Goal: Transaction & Acquisition: Purchase product/service

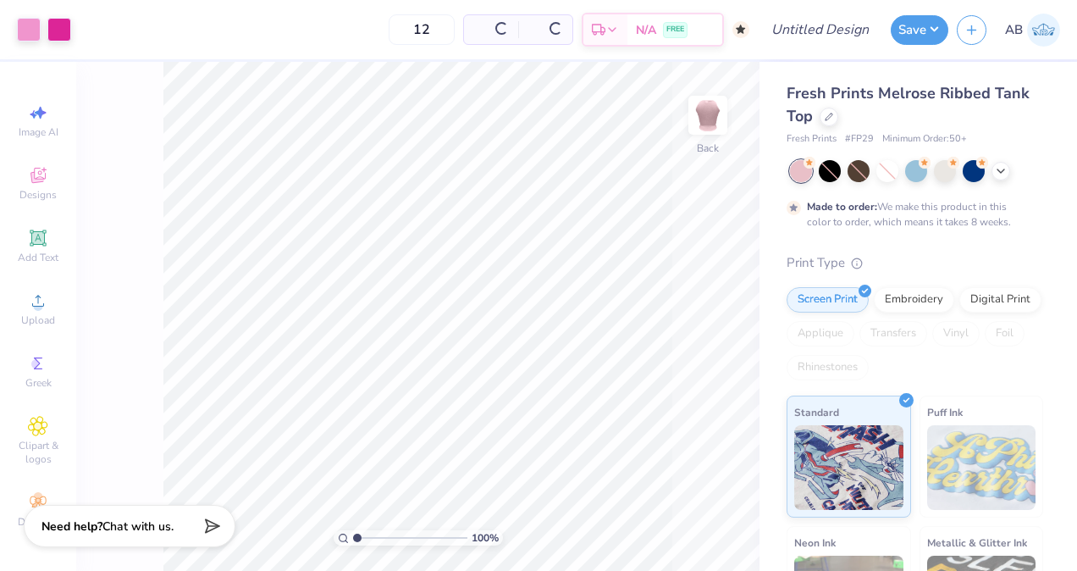
type input "50"
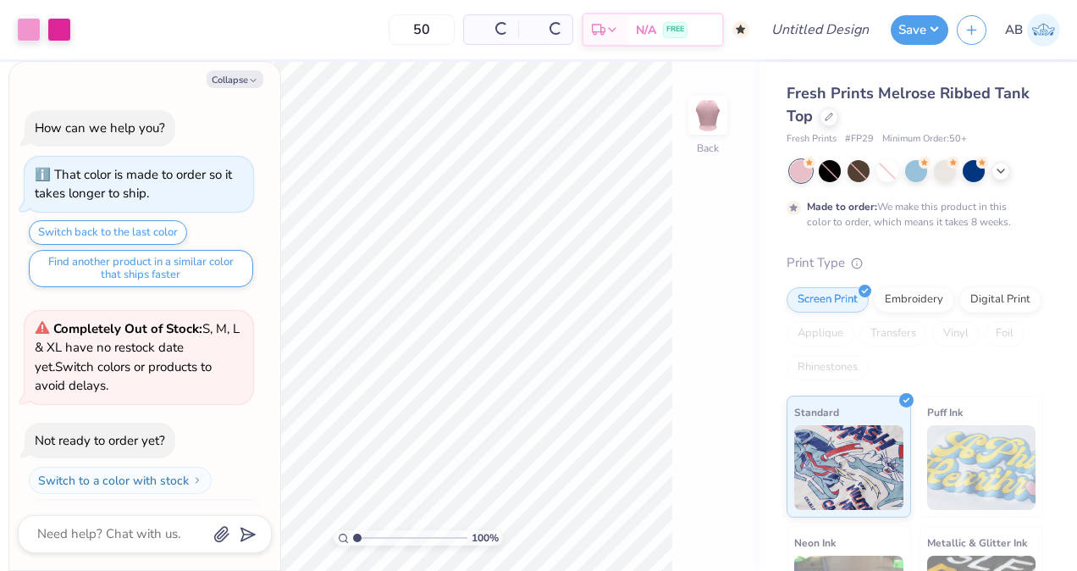
scroll to position [31, 0]
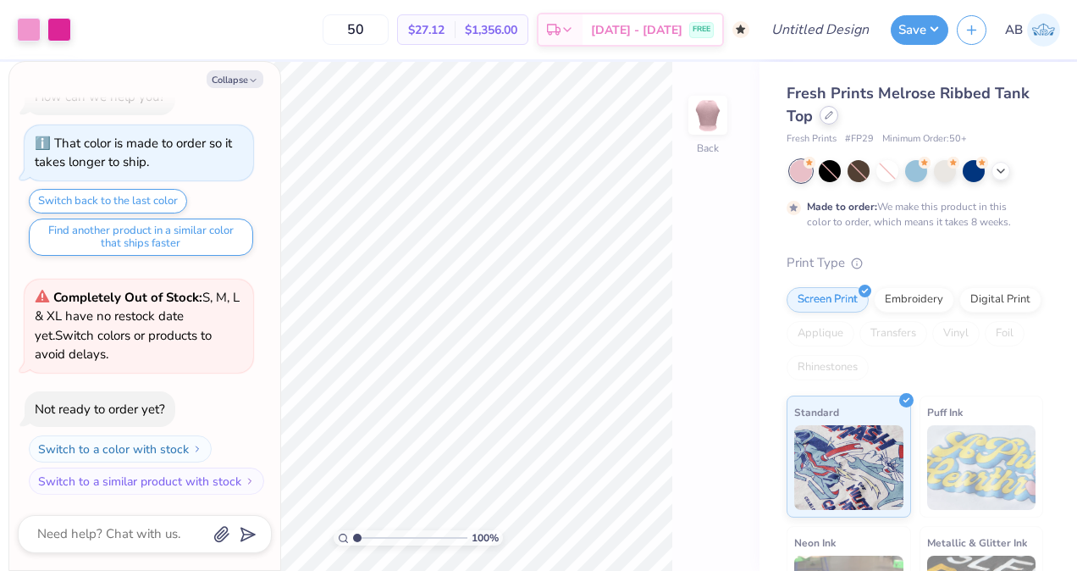
click at [829, 112] on icon at bounding box center [828, 115] width 8 height 8
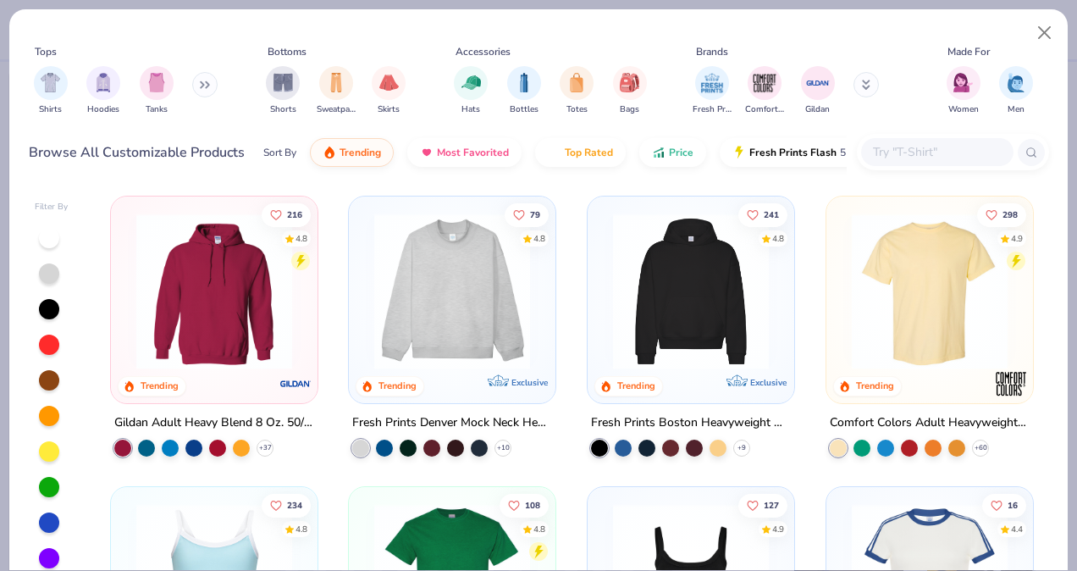
type textarea "x"
click at [920, 124] on div "Tops Shirts Hoodies Tanks Bottoms Shorts Sweatpants Skirts Accessories Hats Bot…" at bounding box center [539, 83] width 1020 height 91
click at [890, 142] on input "text" at bounding box center [936, 151] width 130 height 19
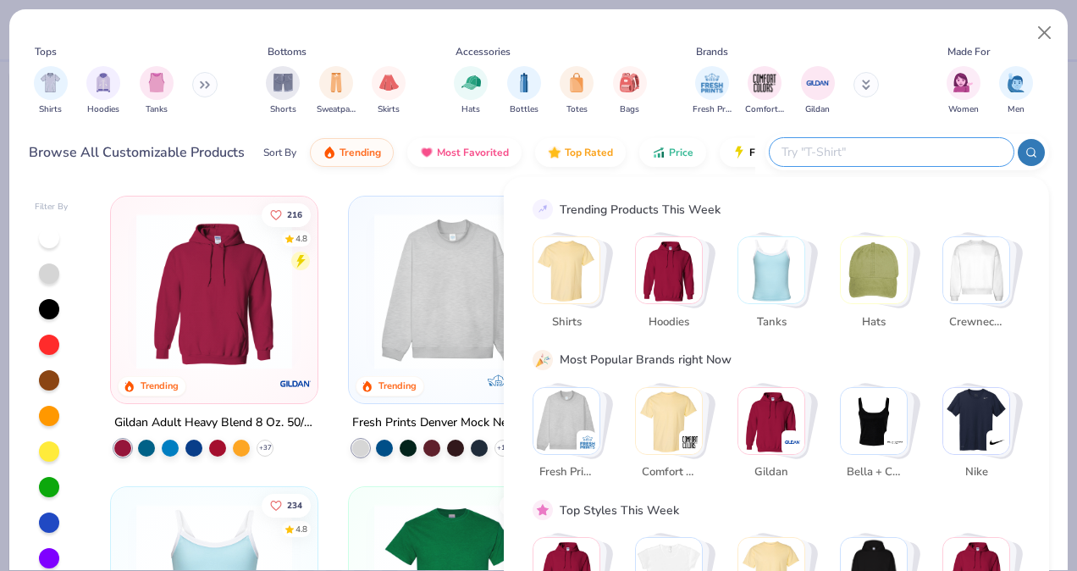
paste input "3001C"
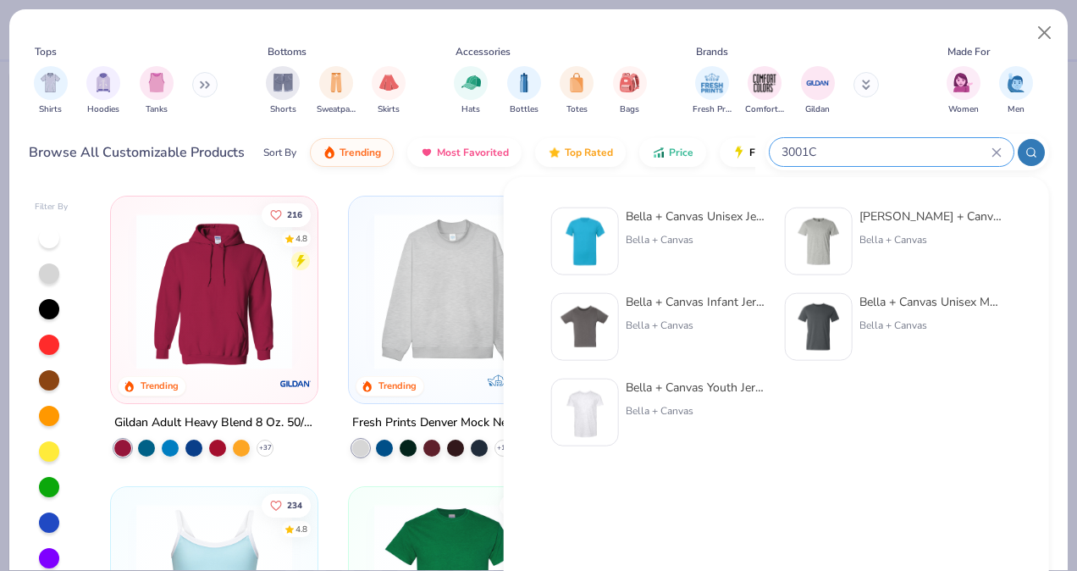
type input "3001C"
click at [849, 311] on div at bounding box center [819, 327] width 68 height 68
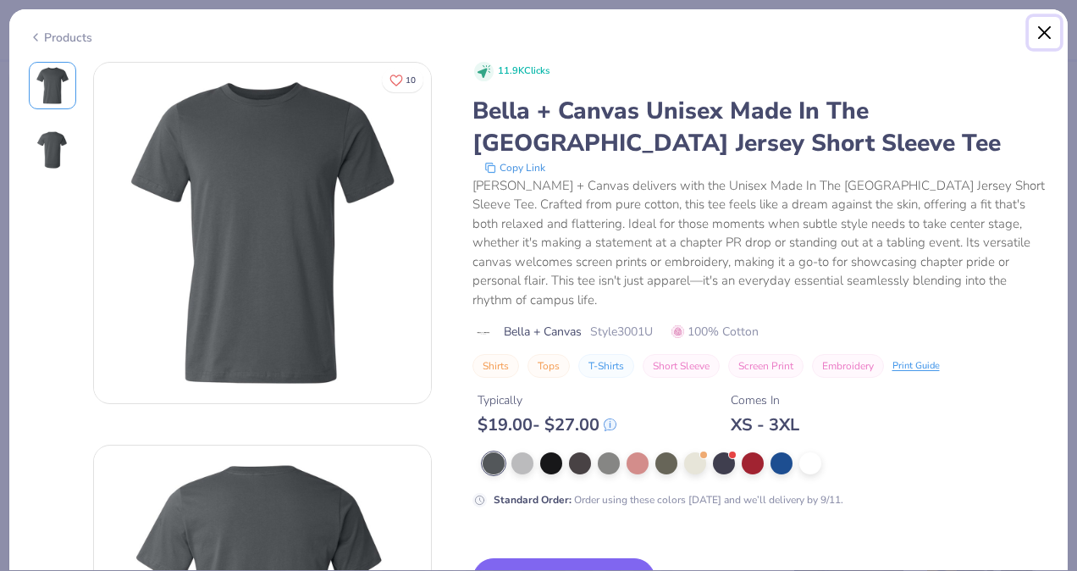
click at [1038, 34] on button "Close" at bounding box center [1044, 33] width 32 height 32
type textarea "x"
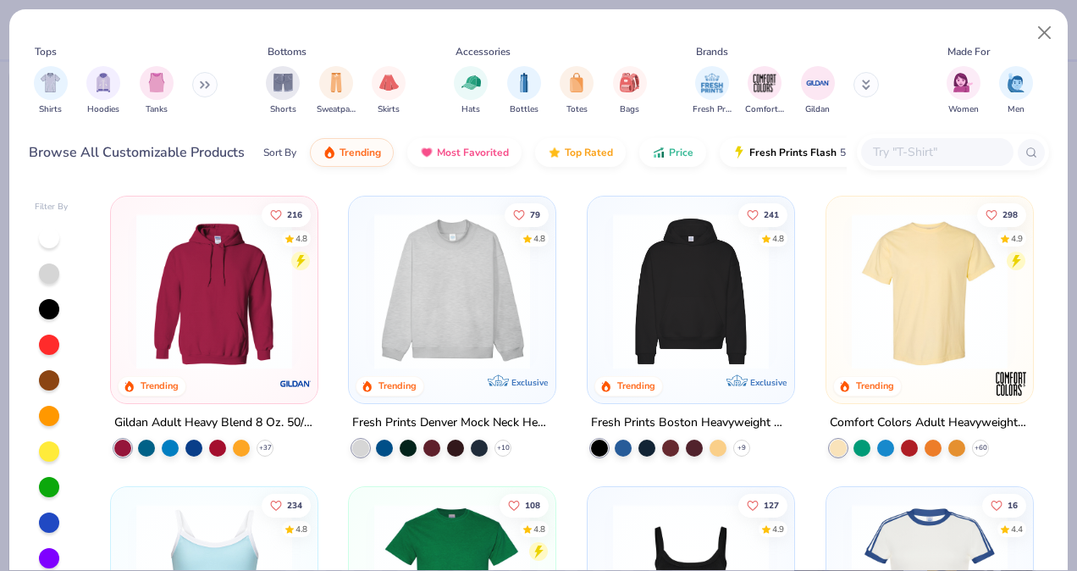
click at [962, 147] on input "text" at bounding box center [936, 151] width 130 height 19
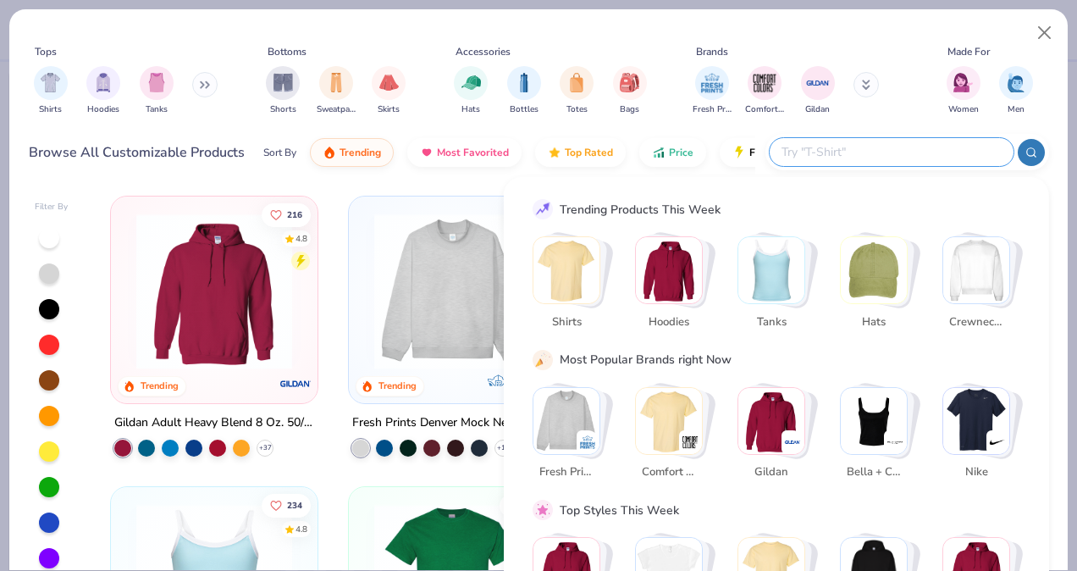
paste input "3001C"
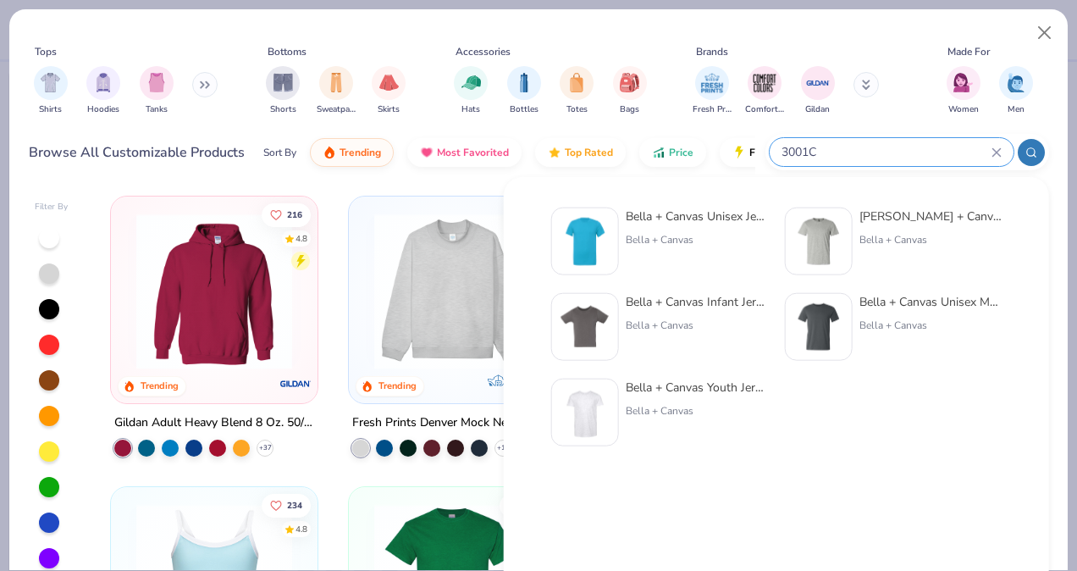
type input "3001C"
click at [693, 239] on div "Bella + Canvas" at bounding box center [697, 239] width 142 height 15
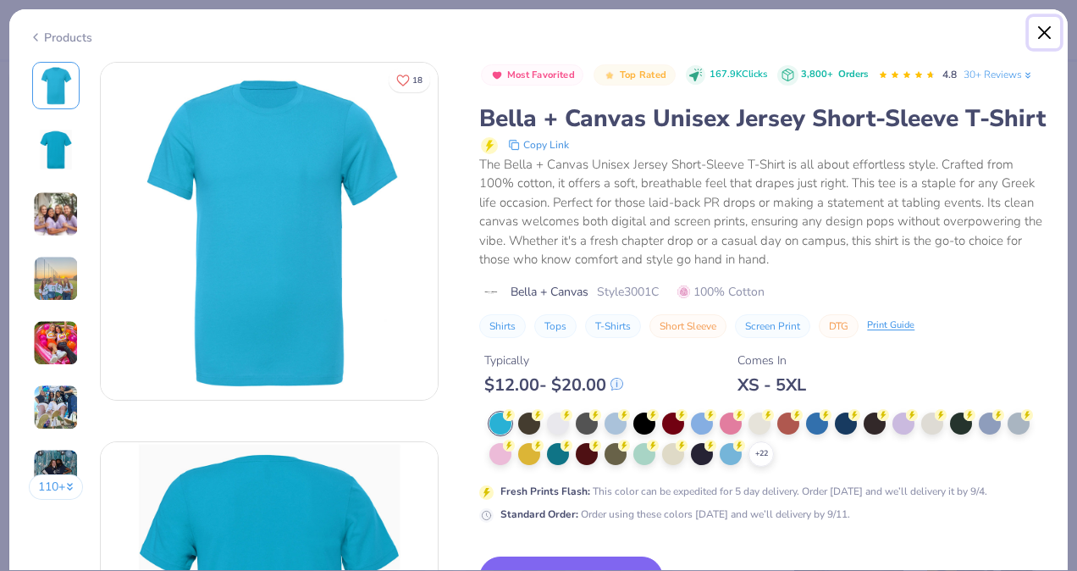
click at [1037, 33] on button "Close" at bounding box center [1044, 33] width 32 height 32
type textarea "x"
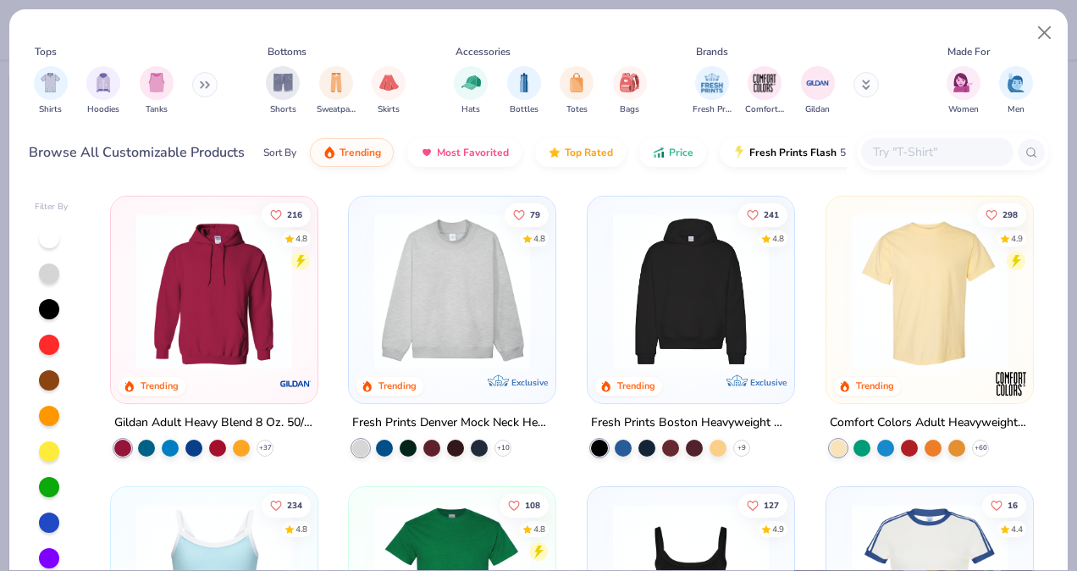
click at [874, 147] on input "text" at bounding box center [936, 151] width 130 height 19
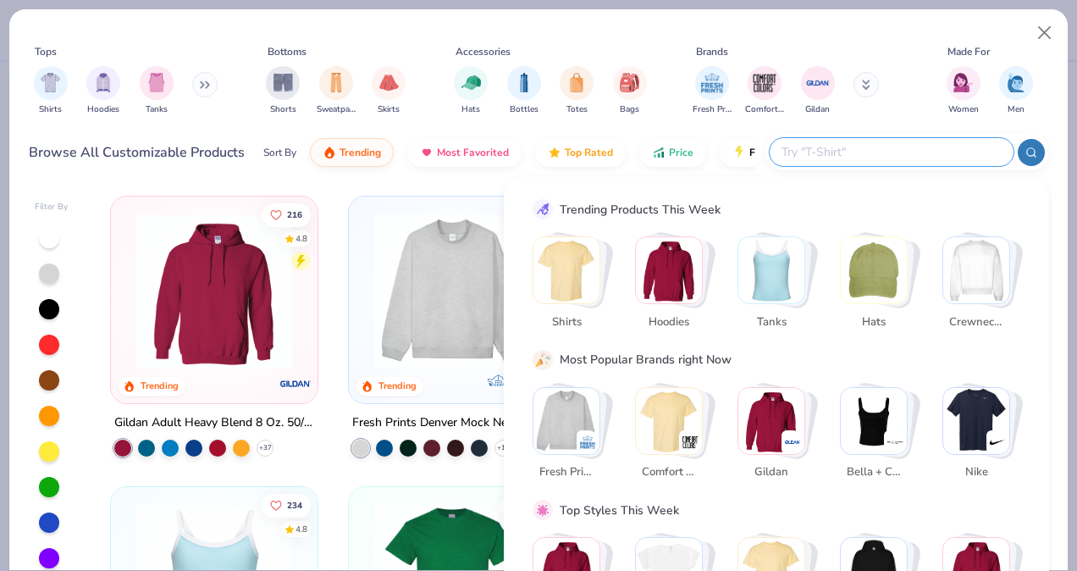
paste input "3001C"
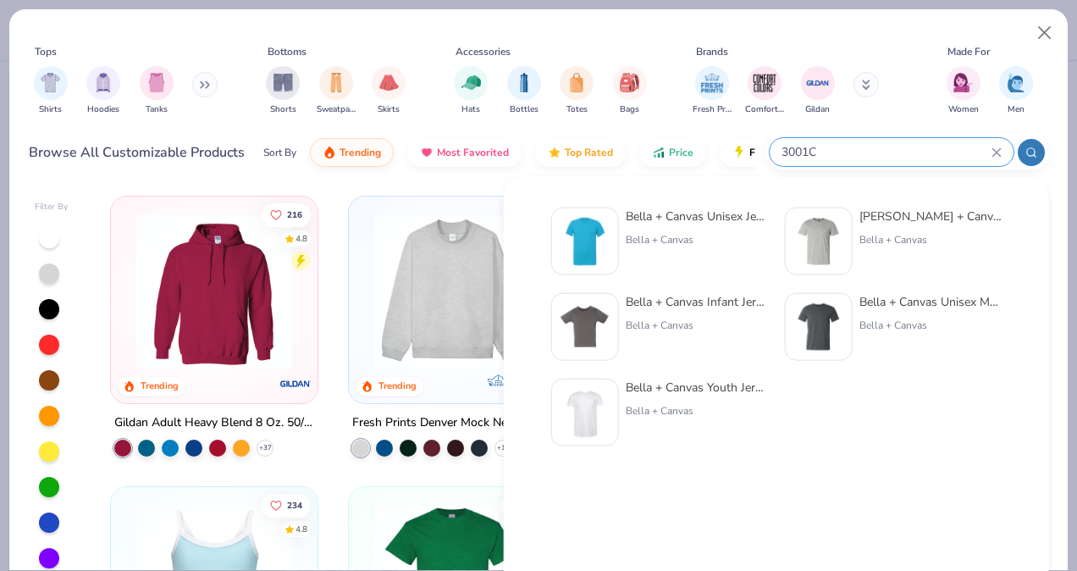
type input "3001C"
click at [855, 221] on div "Bella + Canvas Unisex Heather CVC T-Shirt Bella + Canvas" at bounding box center [893, 241] width 217 height 68
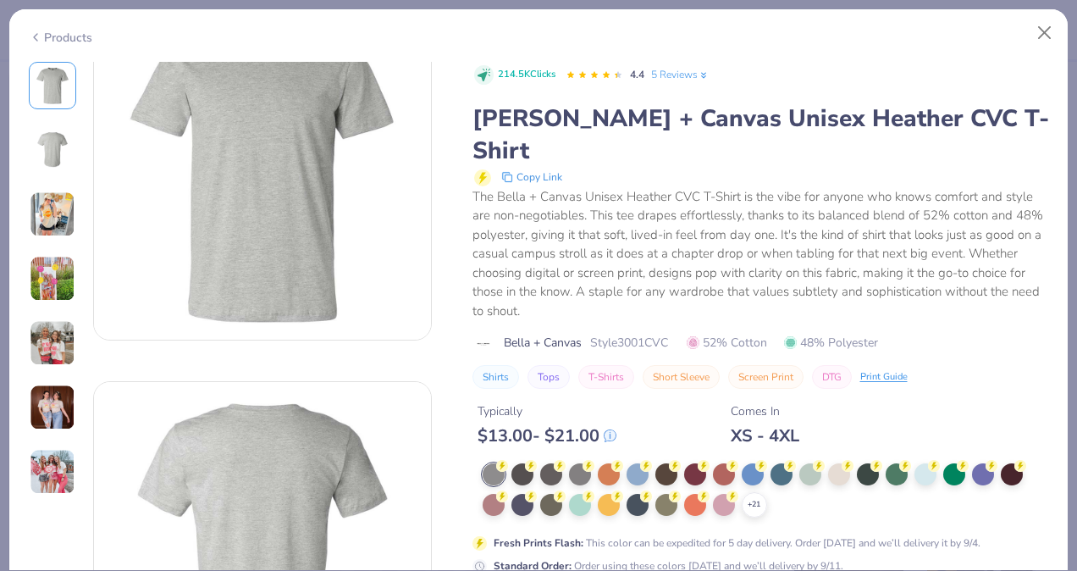
scroll to position [66, 0]
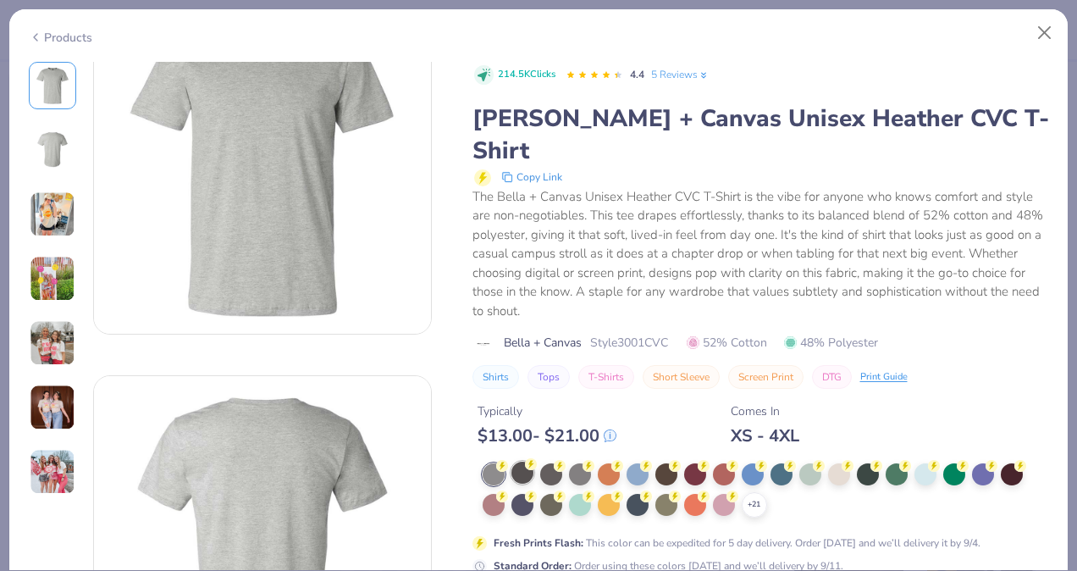
click at [525, 458] on icon at bounding box center [531, 464] width 12 height 12
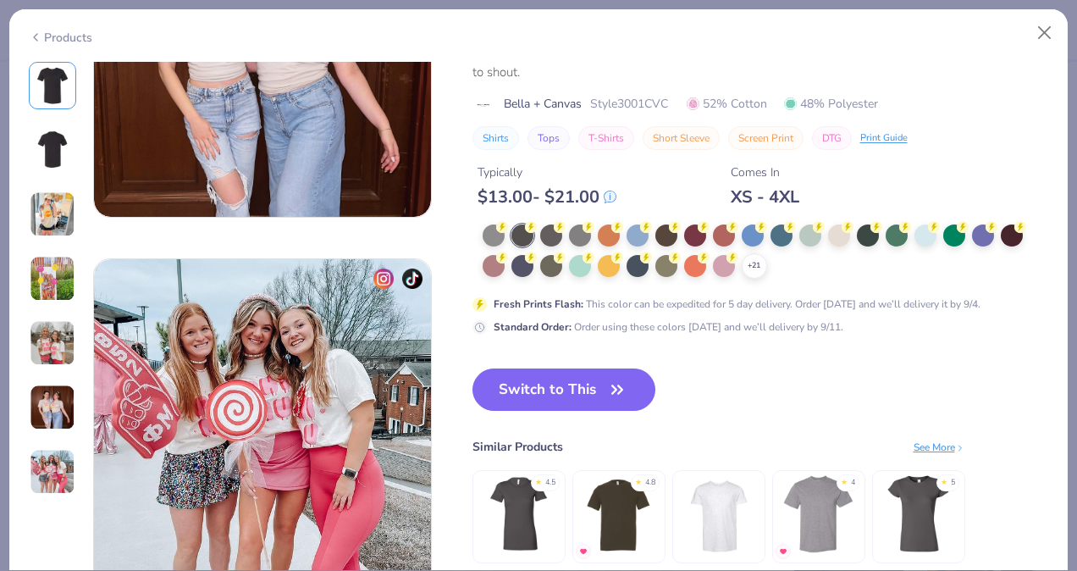
scroll to position [2080, 0]
click at [591, 394] on button "Switch to This" at bounding box center [564, 388] width 184 height 42
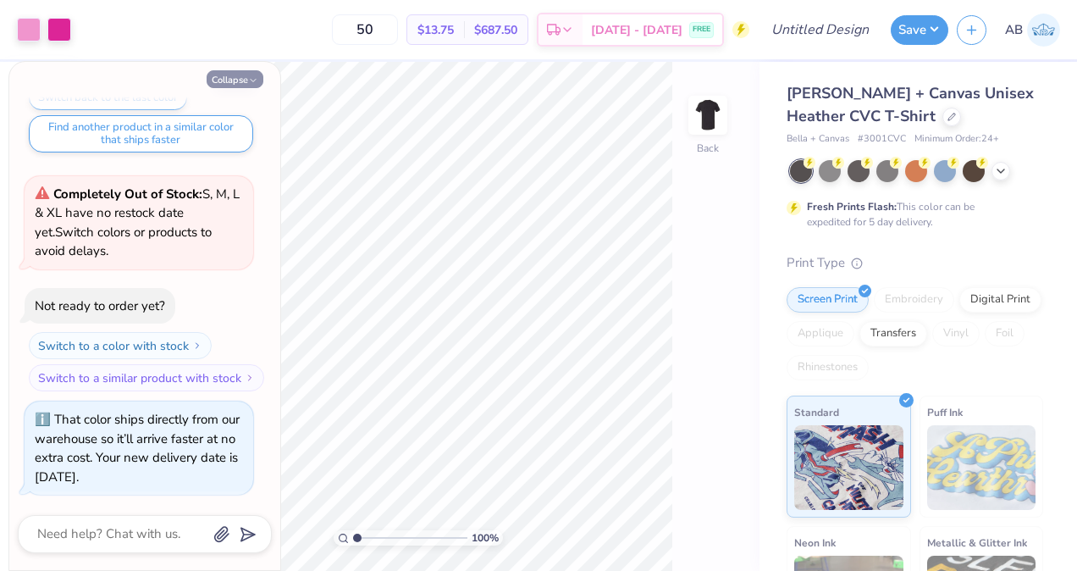
click at [249, 83] on icon "button" at bounding box center [253, 80] width 10 height 10
type textarea "x"
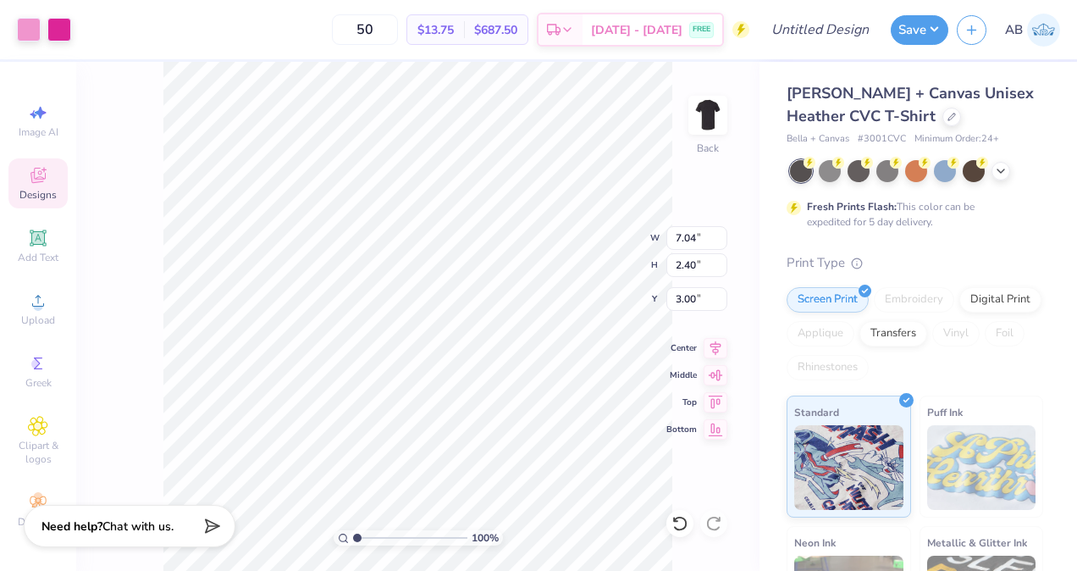
type input "3.00"
type input "8.09"
type input "2.76"
type input "8.15"
type input "2.78"
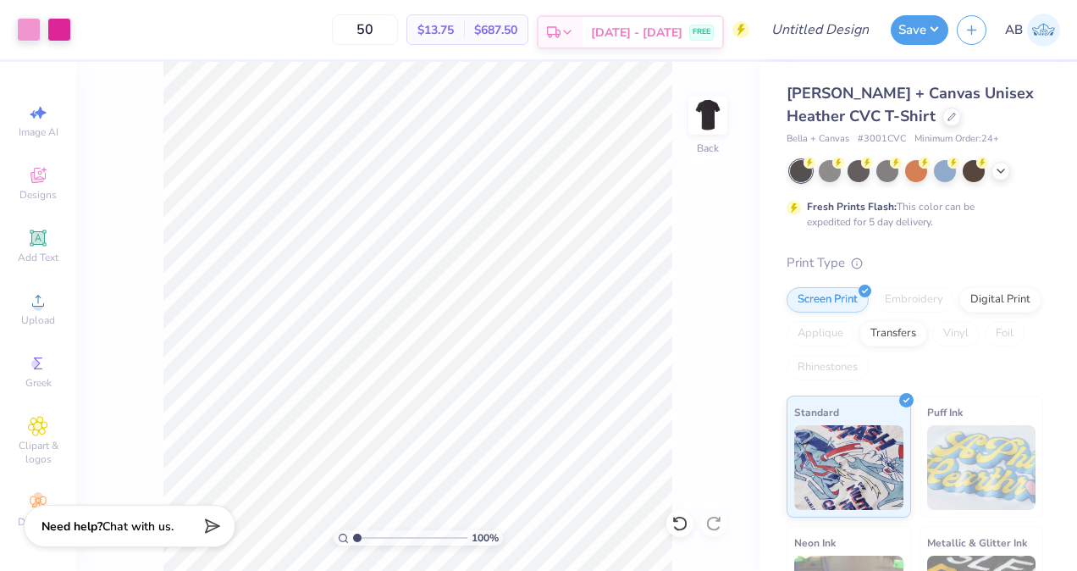
click at [574, 31] on icon at bounding box center [567, 32] width 14 height 14
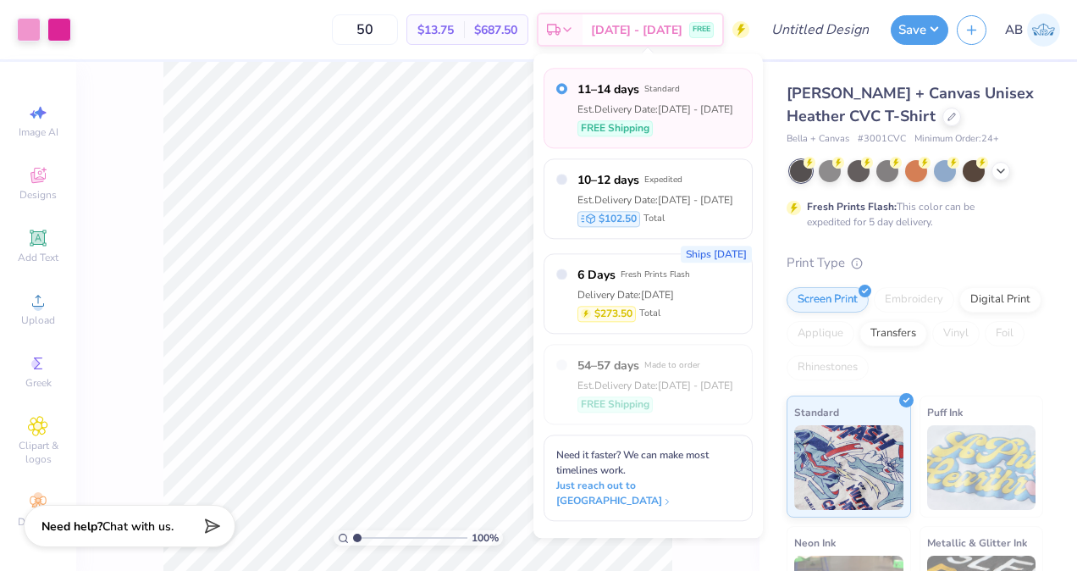
click at [615, 108] on div "Est. Delivery Date: Sep 8 - 11" at bounding box center [655, 109] width 156 height 15
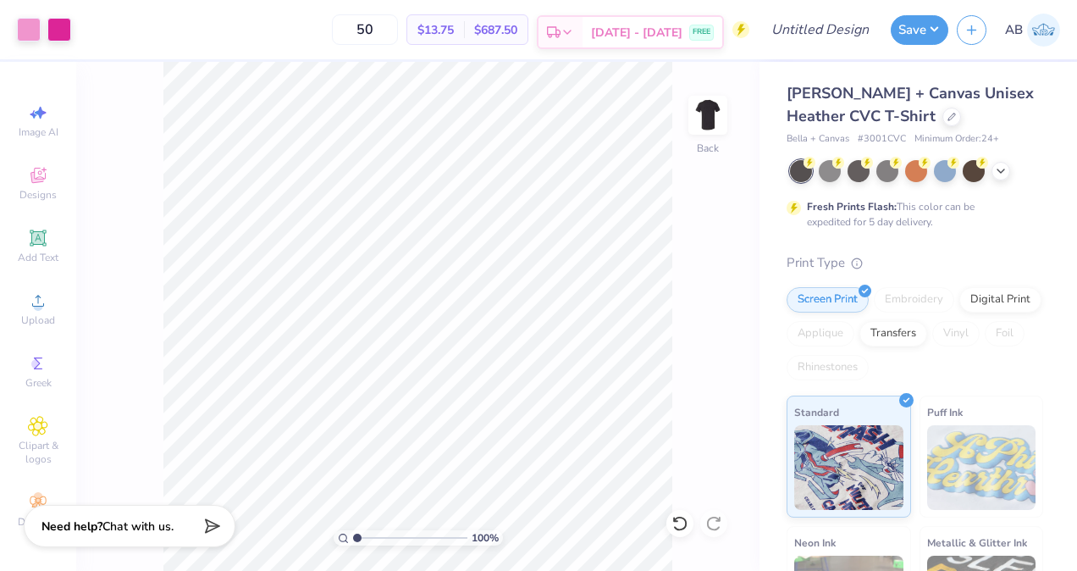
click at [623, 30] on div "[DATE] - [DATE] FREE" at bounding box center [652, 32] width 140 height 30
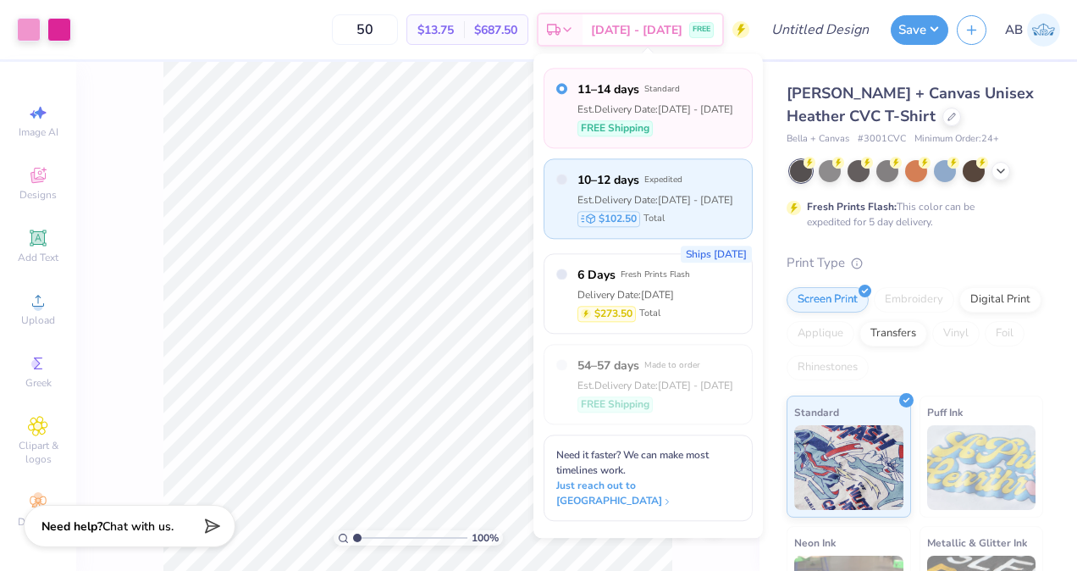
click at [619, 182] on span "10–12 days" at bounding box center [608, 180] width 62 height 18
radio input "false"
radio input "true"
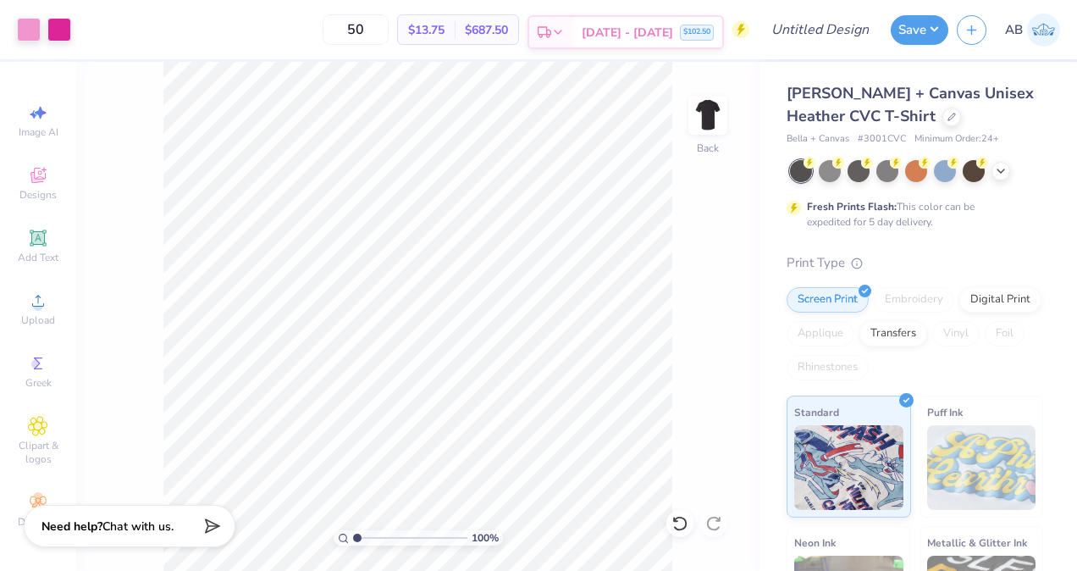
click at [573, 30] on div "Est. Delivery" at bounding box center [551, 32] width 44 height 30
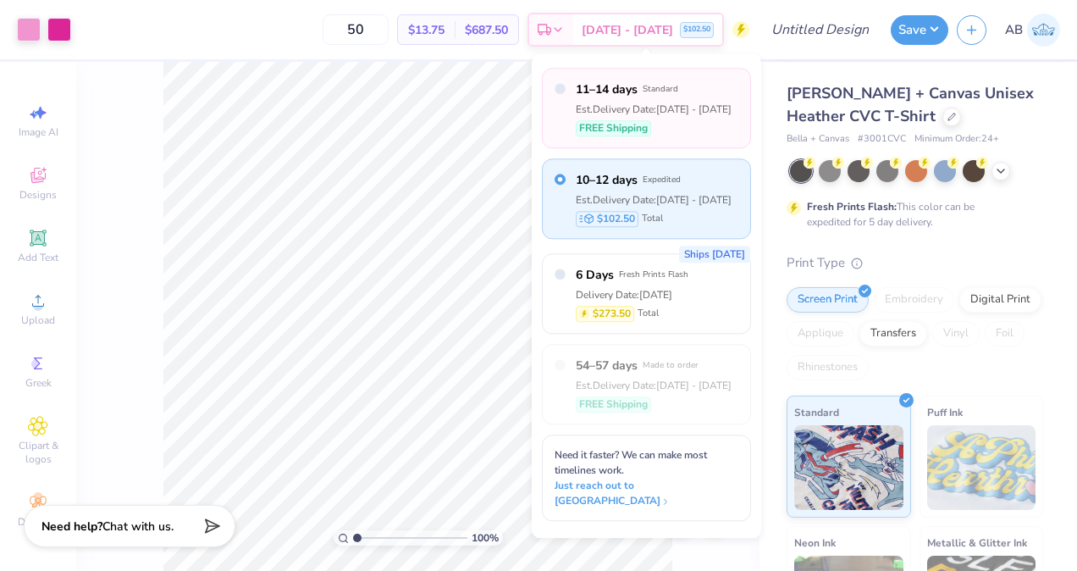
click at [606, 107] on div "Est. Delivery Date: Sep 8 - 11" at bounding box center [654, 109] width 156 height 15
radio input "true"
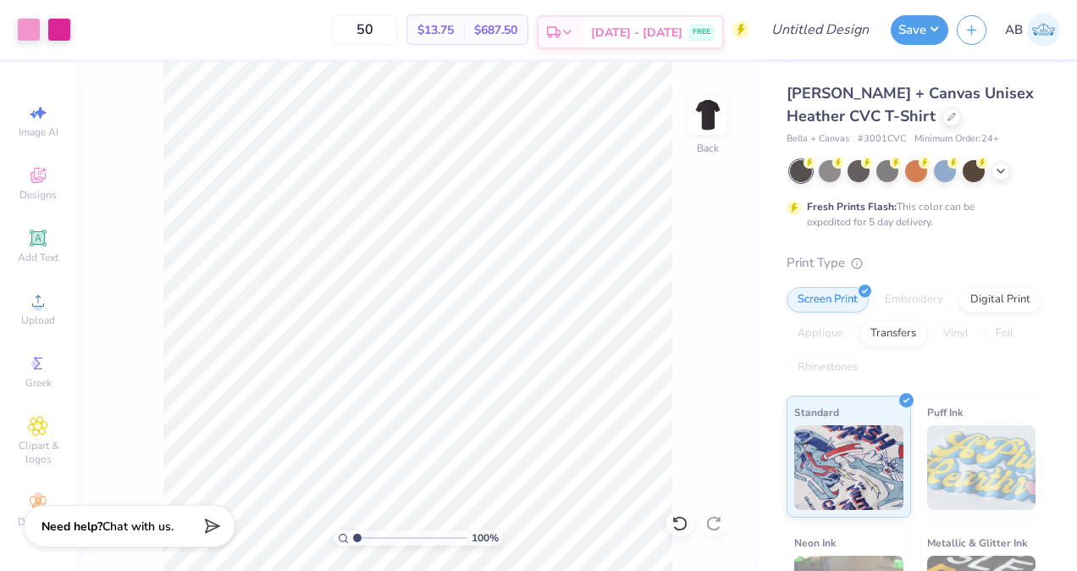
click at [582, 27] on div "Est. Delivery" at bounding box center [560, 32] width 44 height 30
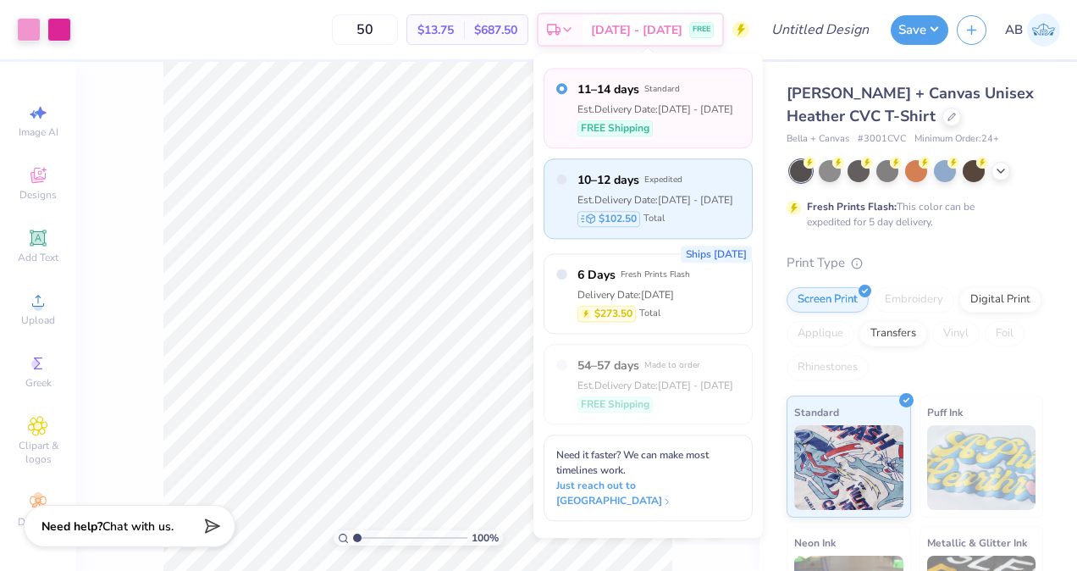
click at [616, 181] on span "10–12 days" at bounding box center [608, 180] width 62 height 18
radio input "false"
radio input "true"
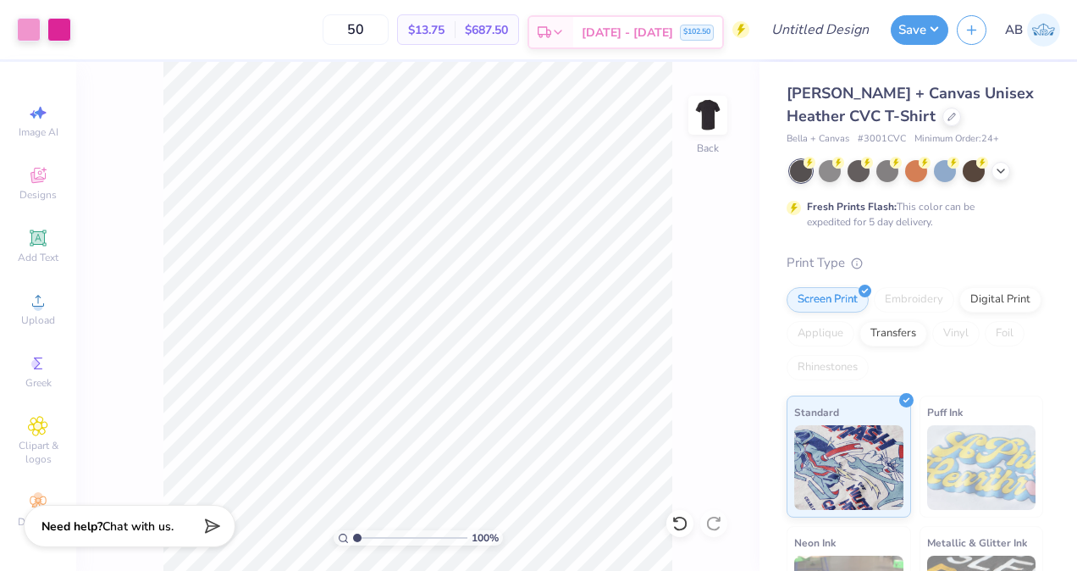
click at [628, 25] on span "[DATE] - [DATE]" at bounding box center [627, 33] width 91 height 18
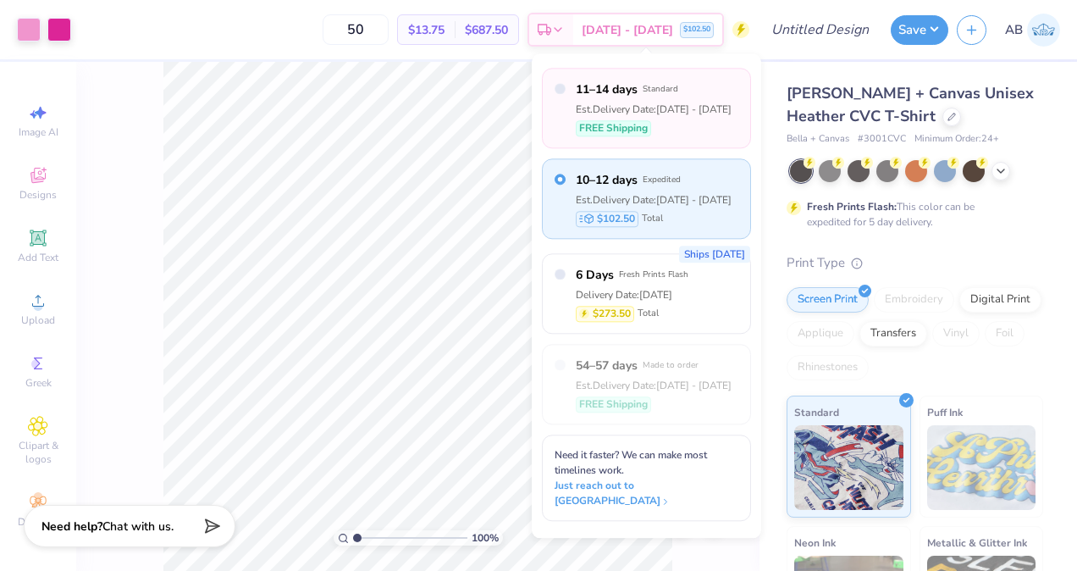
click at [620, 91] on span "11–14 days" at bounding box center [607, 89] width 62 height 18
radio input "true"
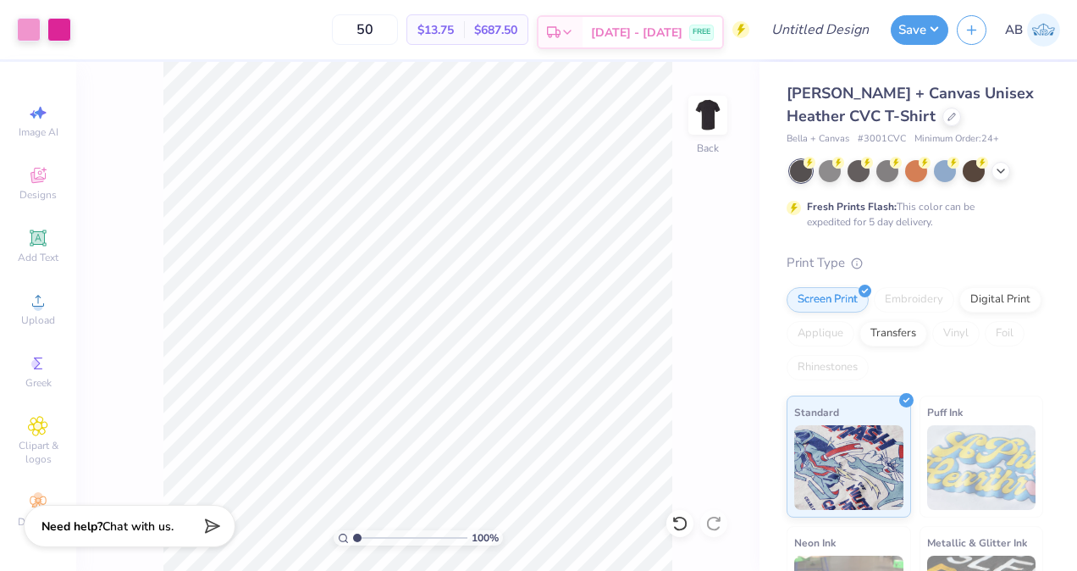
click at [677, 41] on div "[DATE] - [DATE] FREE" at bounding box center [652, 32] width 140 height 30
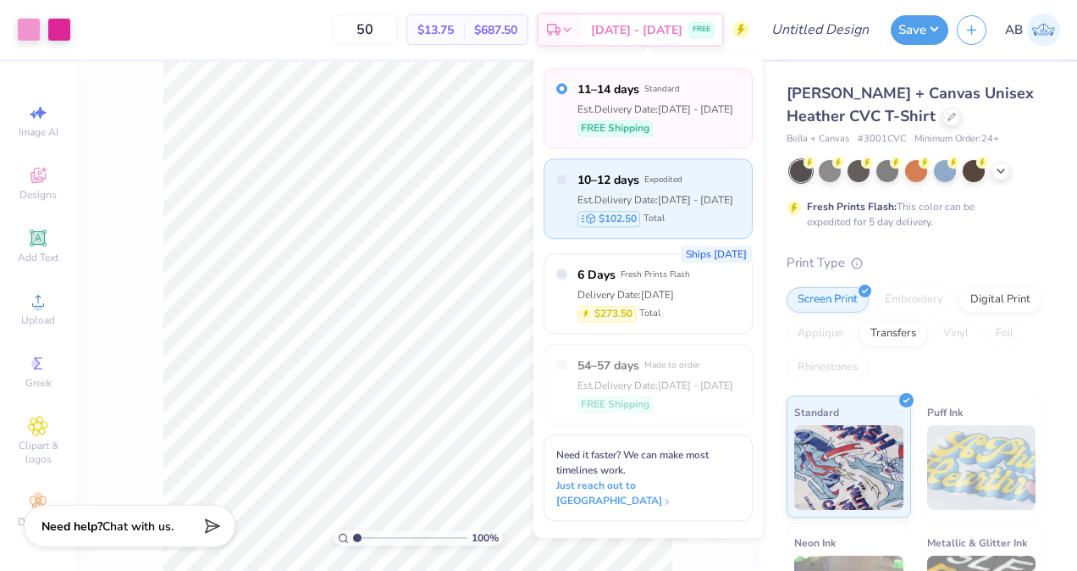
click at [642, 185] on label "10–12 days Expedited" at bounding box center [655, 180] width 156 height 18
radio input "false"
radio input "true"
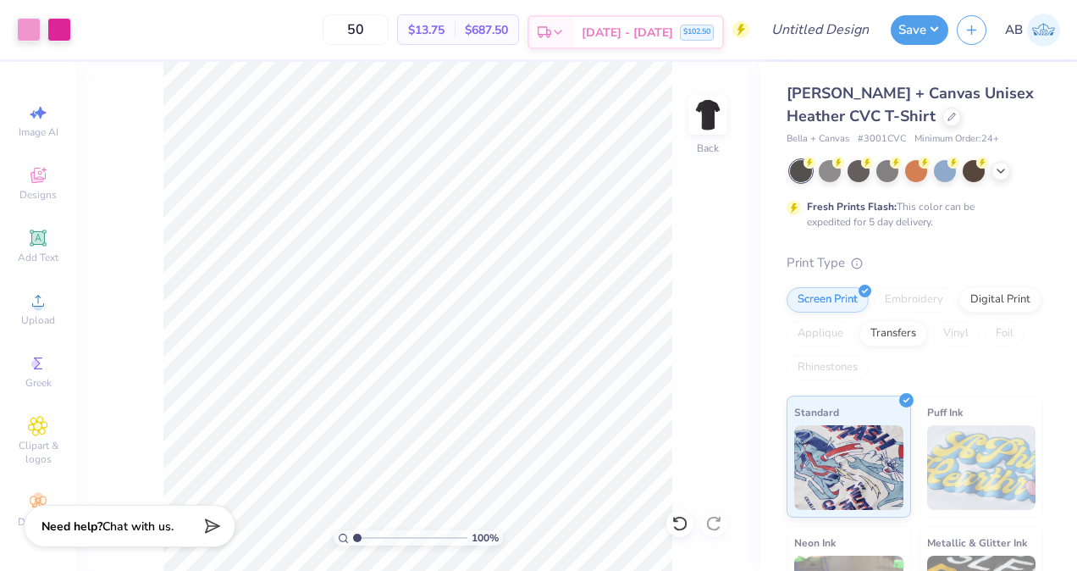
click at [658, 34] on span "[DATE] - [DATE]" at bounding box center [627, 33] width 91 height 18
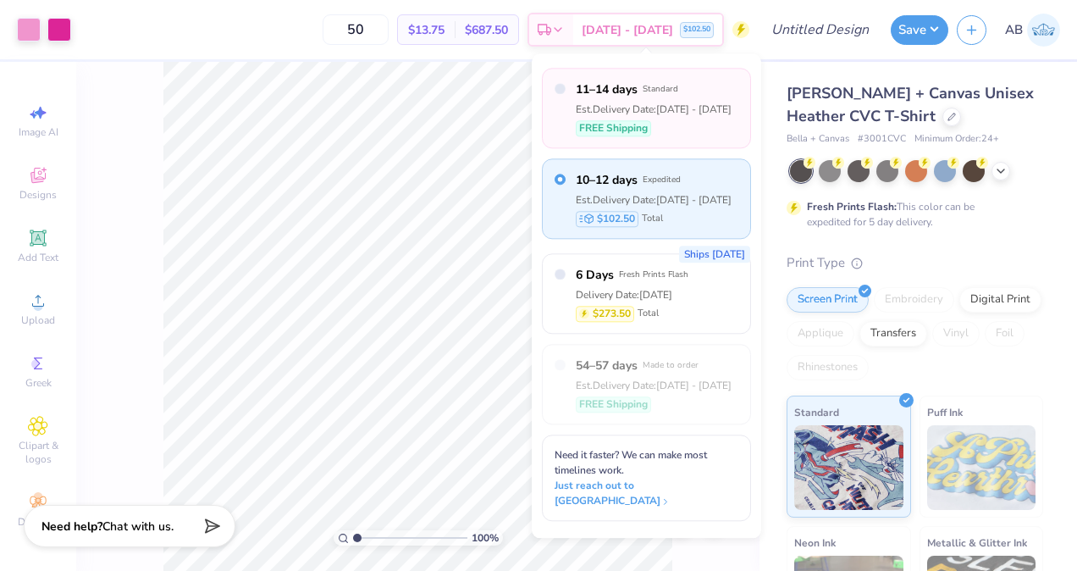
click at [690, 137] on div "11–14 days Standard Est. Delivery Date: Sep 8 - 11 FREE Shipping" at bounding box center [646, 108] width 209 height 80
radio input "true"
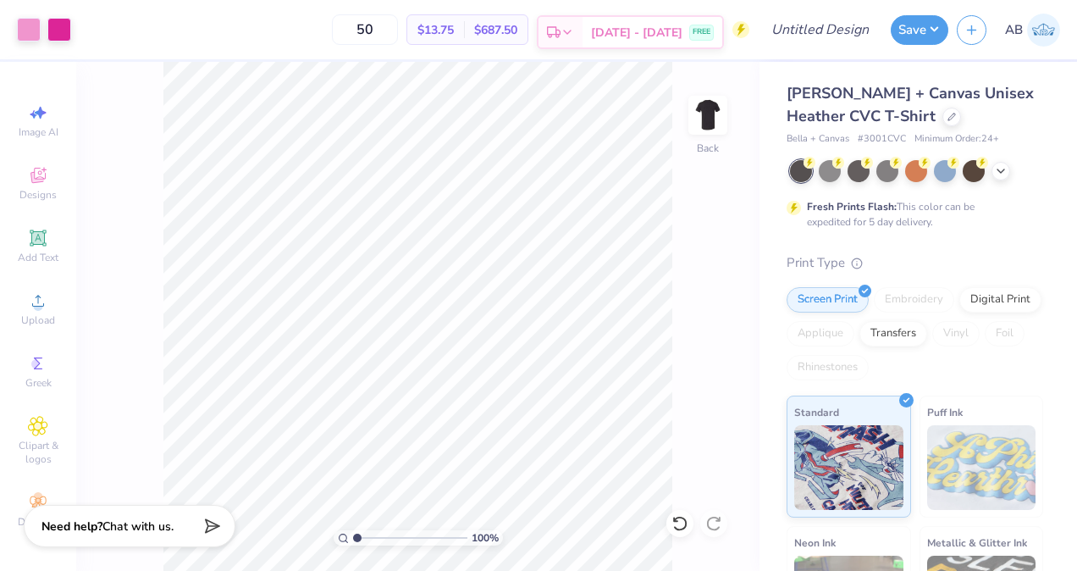
click at [681, 43] on div "[DATE] - [DATE] FREE" at bounding box center [652, 32] width 140 height 30
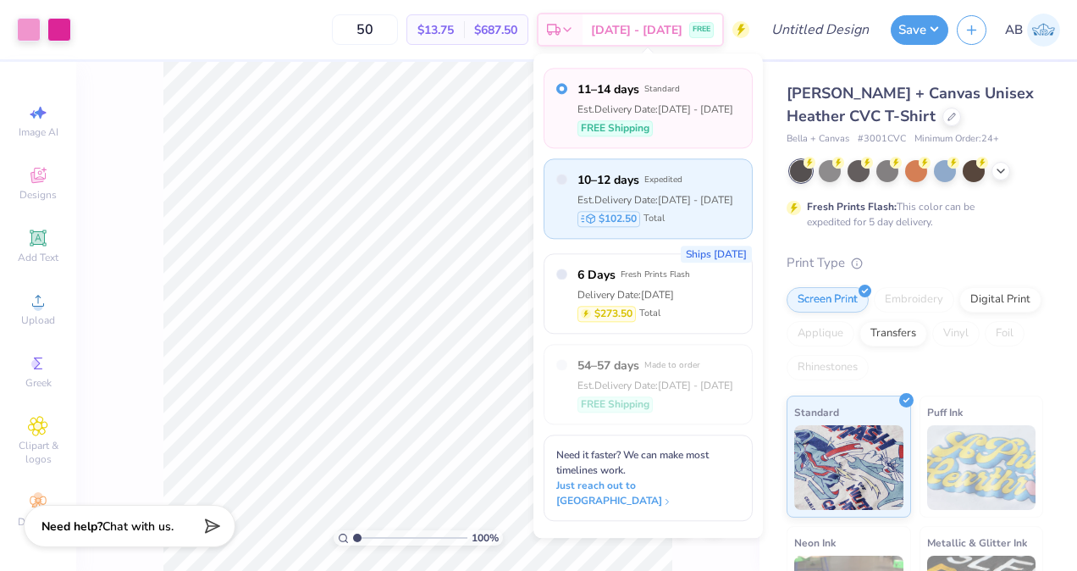
click at [659, 196] on div "Est. Delivery Date: Sep 6 - 8" at bounding box center [655, 199] width 156 height 15
radio input "false"
radio input "true"
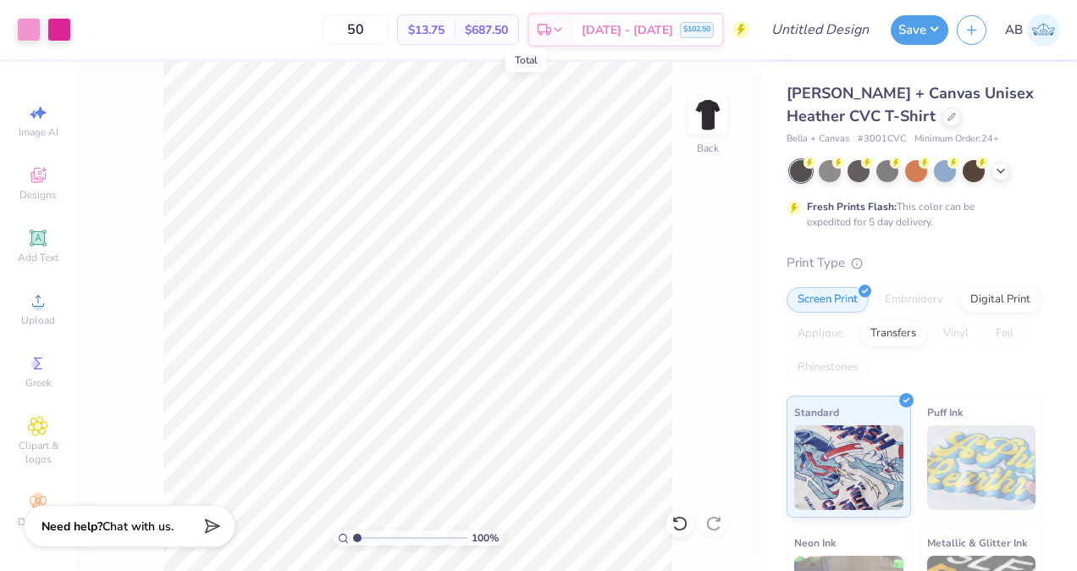
click at [508, 32] on span "$687.50" at bounding box center [486, 30] width 43 height 18
click at [630, 34] on span "[DATE] - [DATE]" at bounding box center [627, 33] width 91 height 18
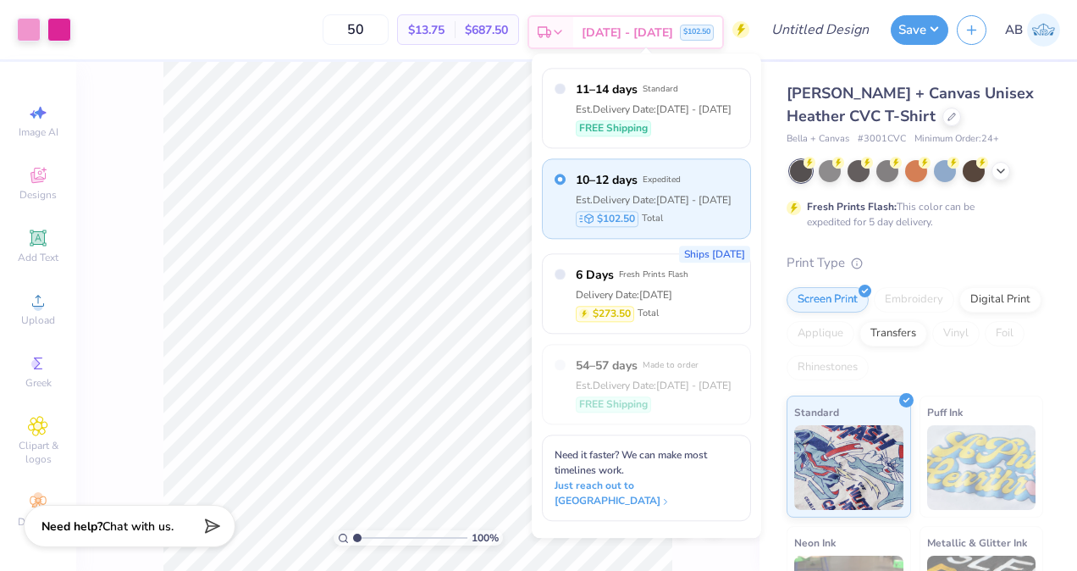
click at [637, 32] on span "[DATE] - [DATE]" at bounding box center [627, 33] width 91 height 18
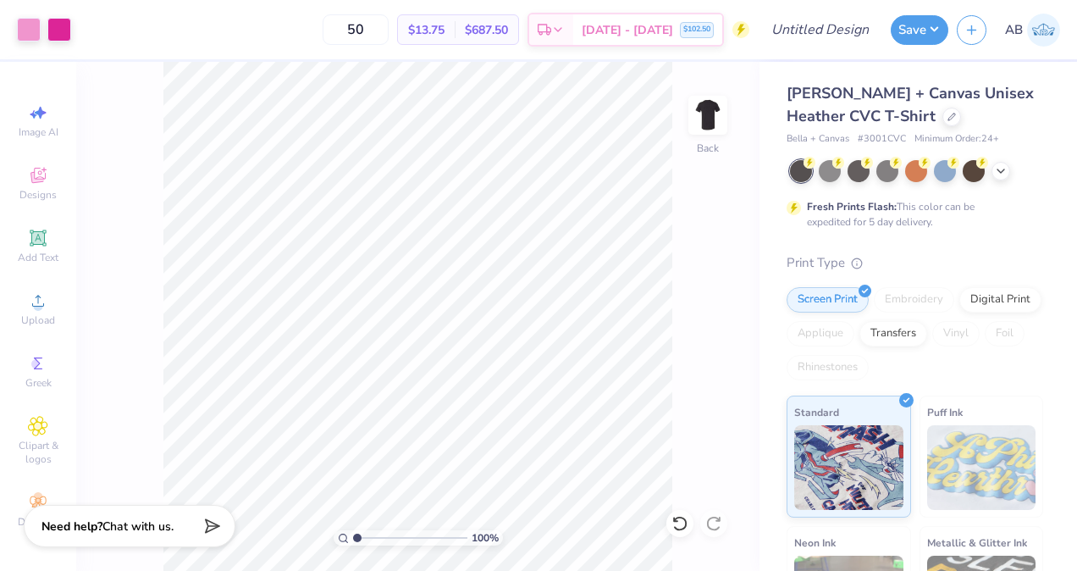
click at [741, 29] on icon at bounding box center [741, 31] width 8 height 12
click at [44, 496] on icon at bounding box center [38, 502] width 16 height 12
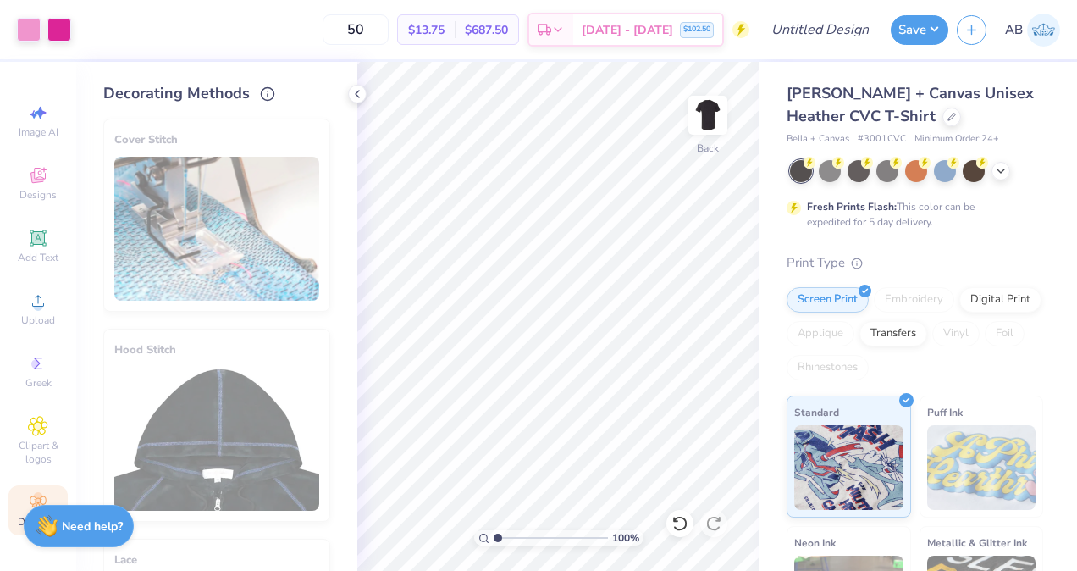
click at [44, 496] on icon at bounding box center [38, 502] width 16 height 12
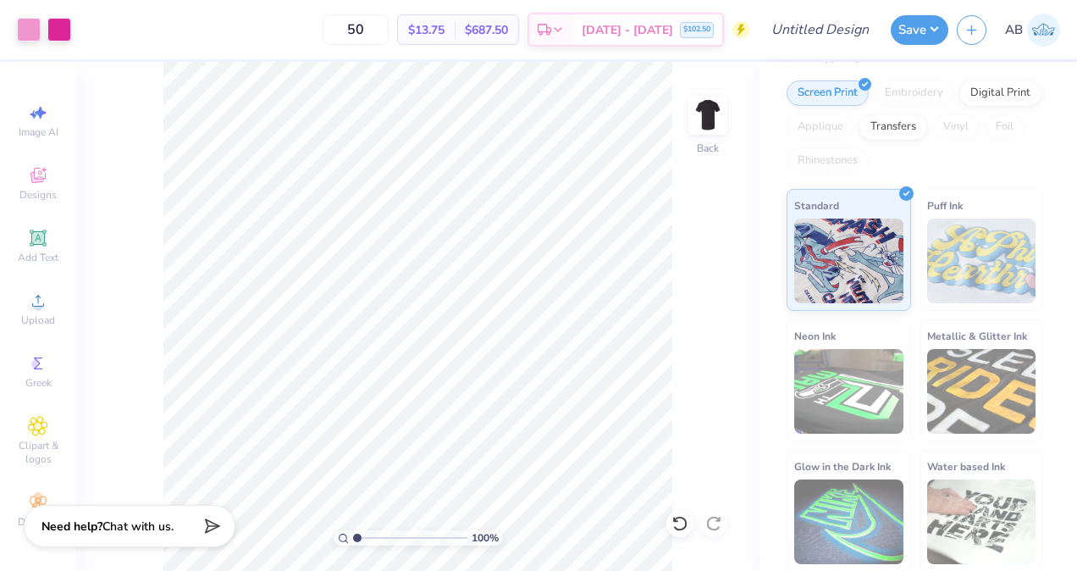
scroll to position [0, 0]
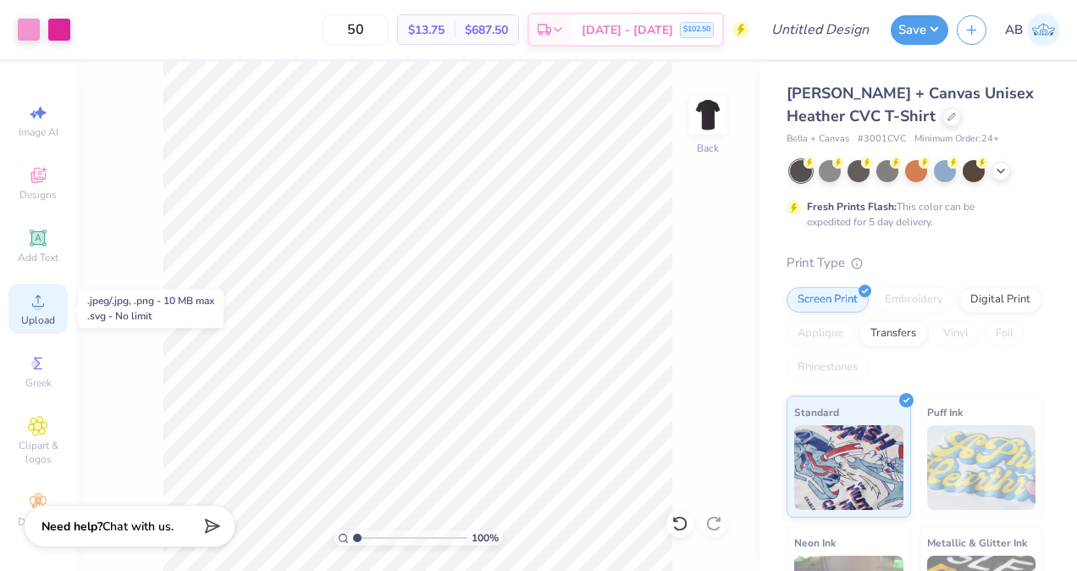
click at [51, 313] on span "Upload" at bounding box center [38, 320] width 34 height 14
click at [742, 28] on icon at bounding box center [741, 31] width 8 height 12
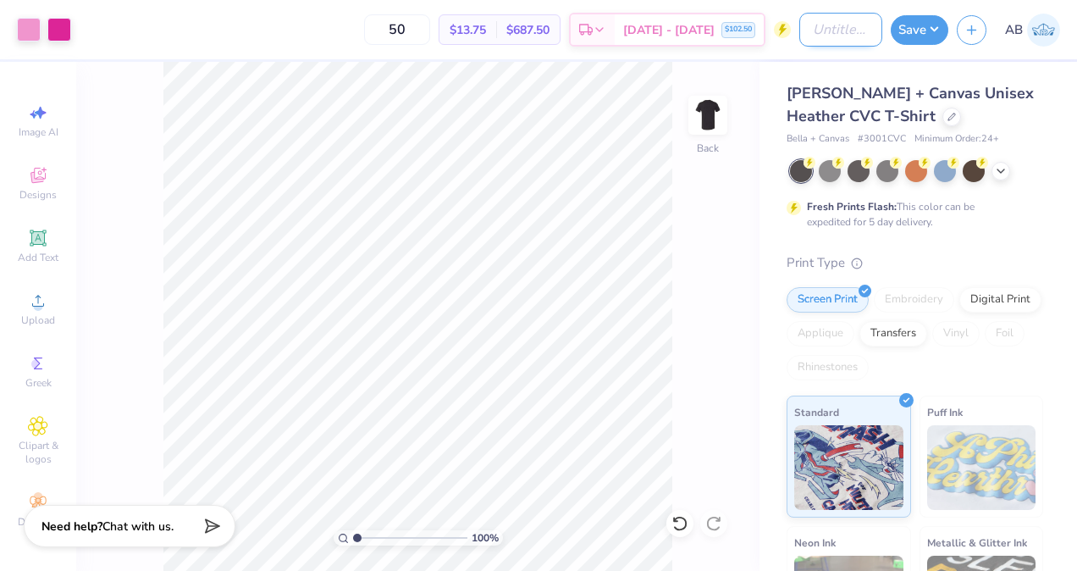
click at [879, 33] on input "Design Title" at bounding box center [840, 30] width 83 height 34
type input "practice"
click at [909, 34] on button "Save" at bounding box center [919, 28] width 58 height 30
click at [549, 25] on span "$687.50" at bounding box center [527, 30] width 43 height 18
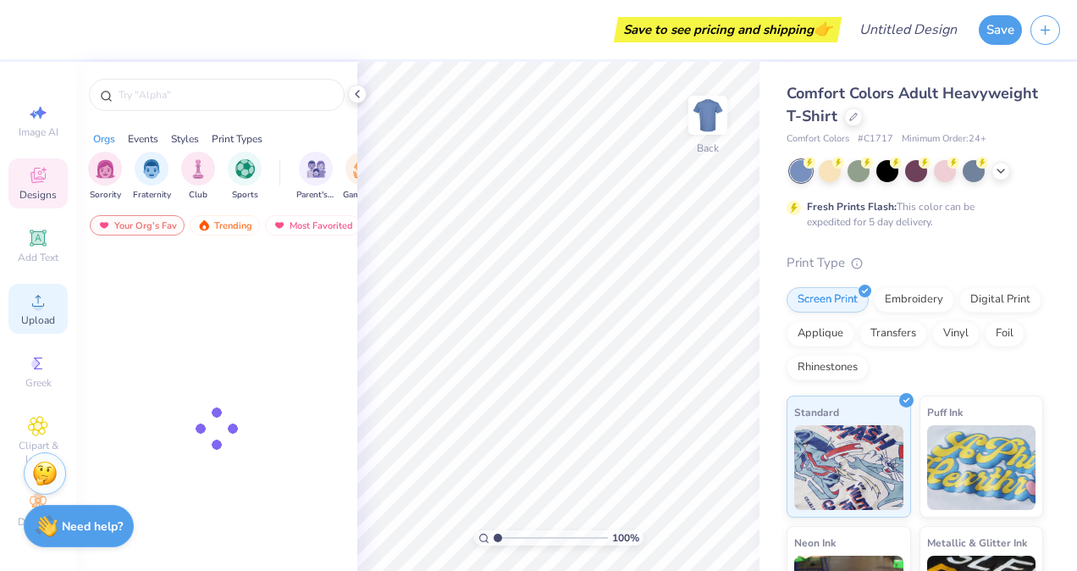
click at [52, 329] on div "Upload" at bounding box center [37, 309] width 59 height 50
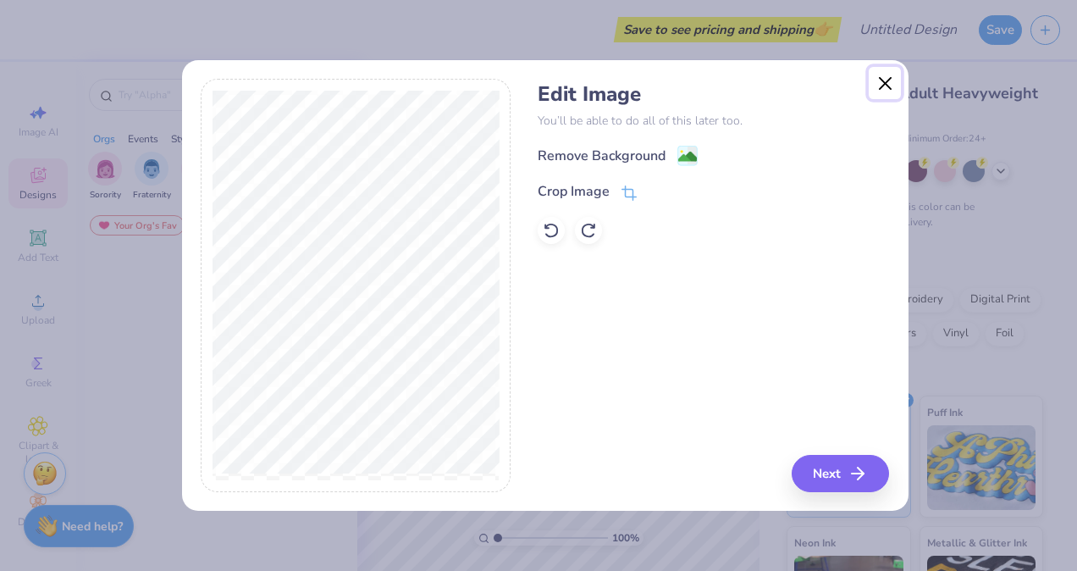
click at [875, 86] on button "Close" at bounding box center [884, 83] width 32 height 32
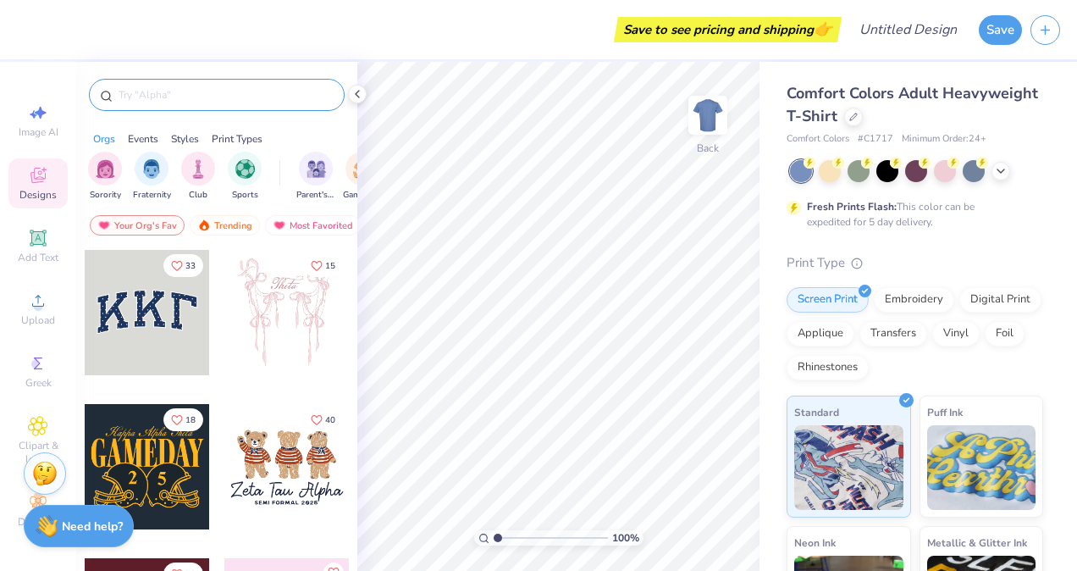
click at [178, 83] on div at bounding box center [217, 95] width 256 height 32
click at [175, 91] on input "text" at bounding box center [225, 94] width 217 height 17
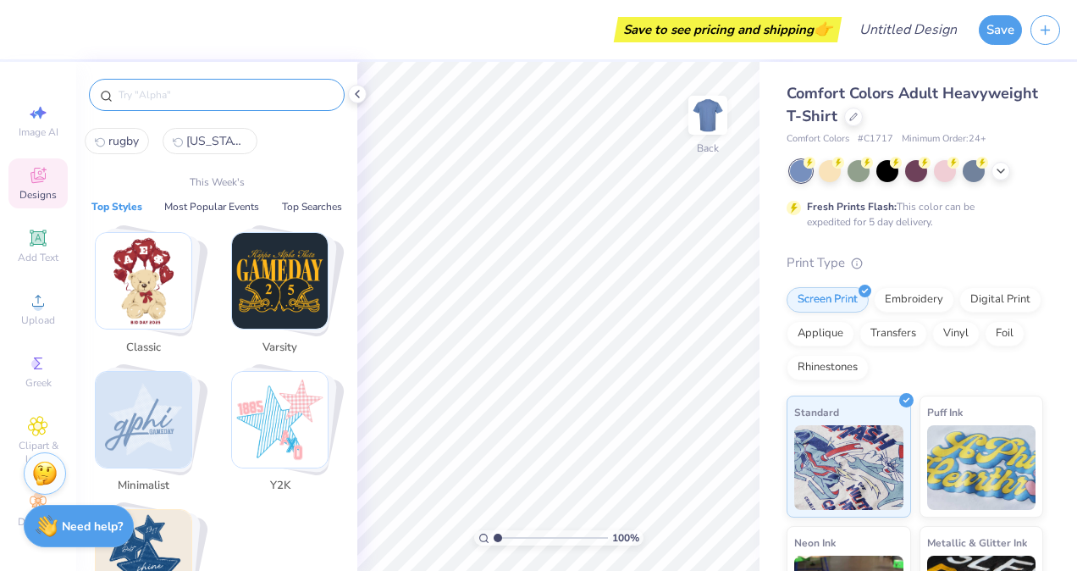
paste input "Cute Pink Typography Orchesis PR Tank"
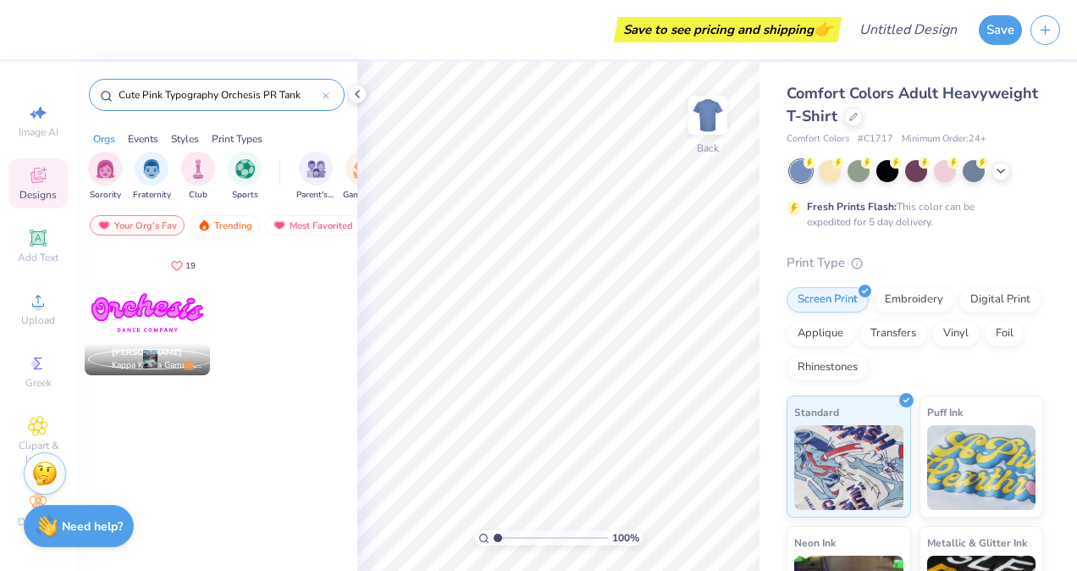
type input "Cute Pink Typography Orchesis PR Tank"
click at [148, 302] on div at bounding box center [147, 312] width 125 height 125
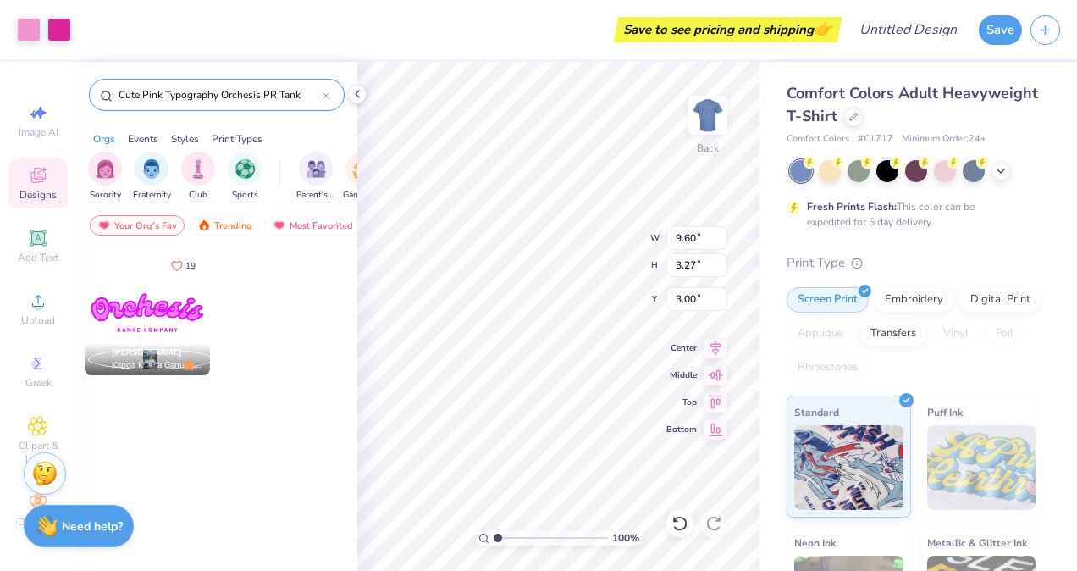
click at [760, 152] on div "Comfort Colors Adult Heavyweight T-Shirt Comfort Colors # C1717 Minimum Order: …" at bounding box center [917, 420] width 317 height 716
click at [882, 171] on div at bounding box center [887, 169] width 22 height 22
click at [356, 99] on icon at bounding box center [357, 94] width 14 height 14
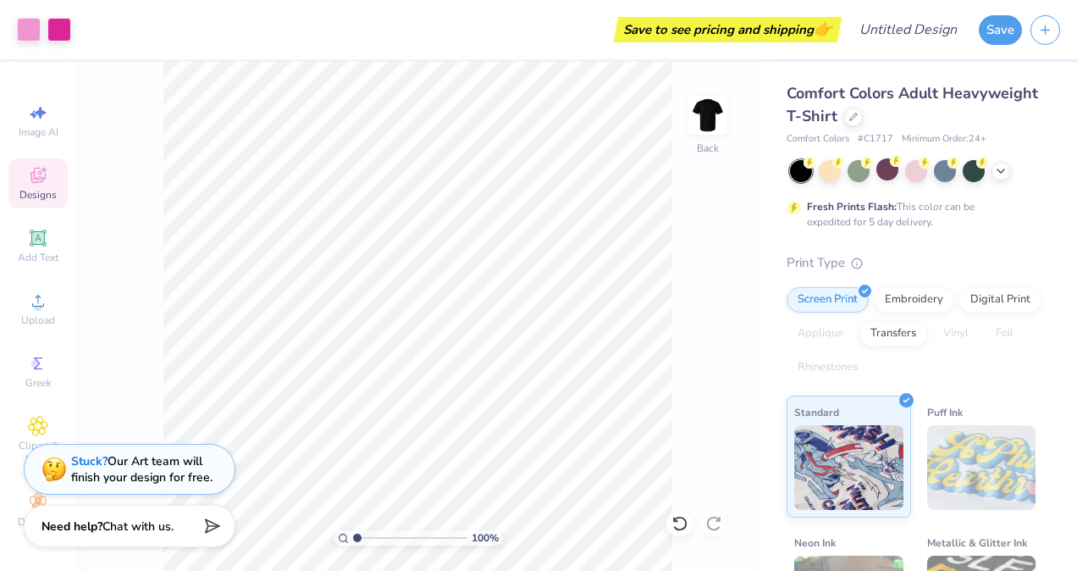
click at [689, 26] on div "Save to see pricing and shipping 👉" at bounding box center [727, 29] width 219 height 25
click at [928, 36] on input "Design Title" at bounding box center [928, 30] width 83 height 34
type input "practice"
click at [675, 247] on div "100 % Back" at bounding box center [417, 316] width 683 height 509
click at [987, 38] on button "Save" at bounding box center [999, 28] width 43 height 30
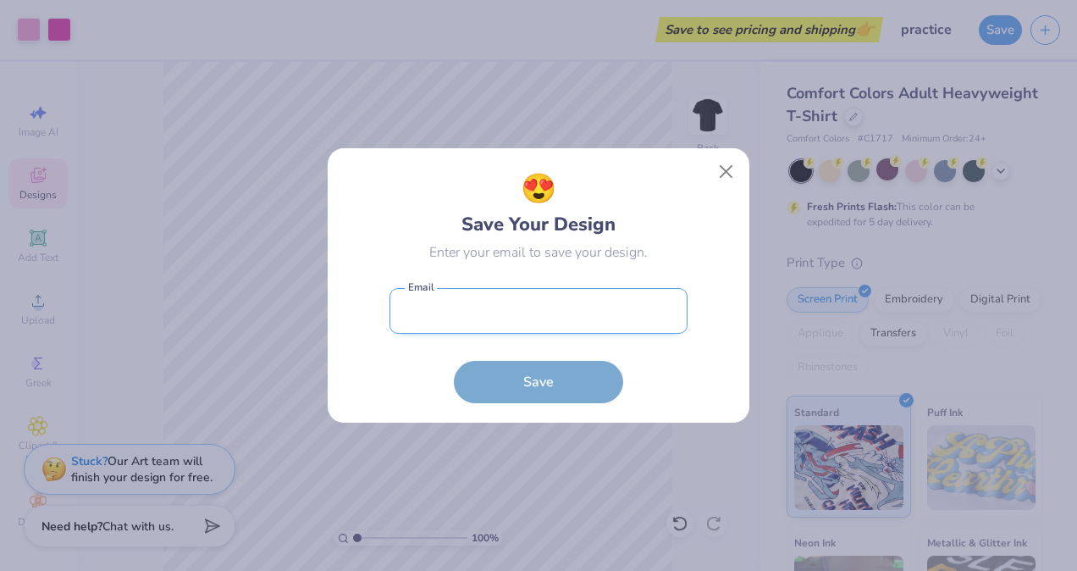
click at [485, 305] on input "email" at bounding box center [538, 311] width 298 height 47
type input "[EMAIL_ADDRESS][DOMAIN_NAME]"
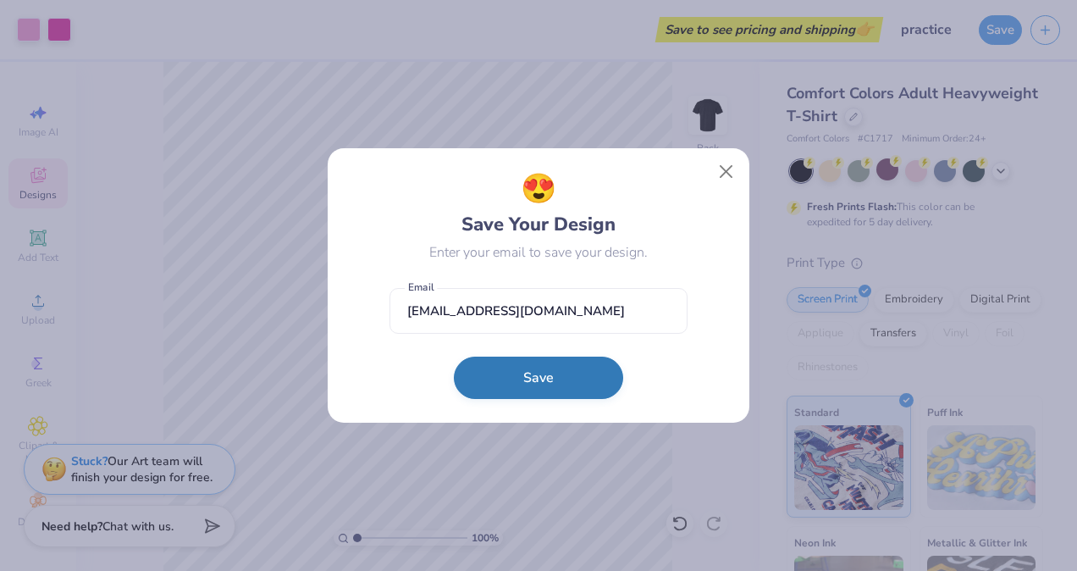
click at [502, 393] on button "Save" at bounding box center [538, 377] width 169 height 42
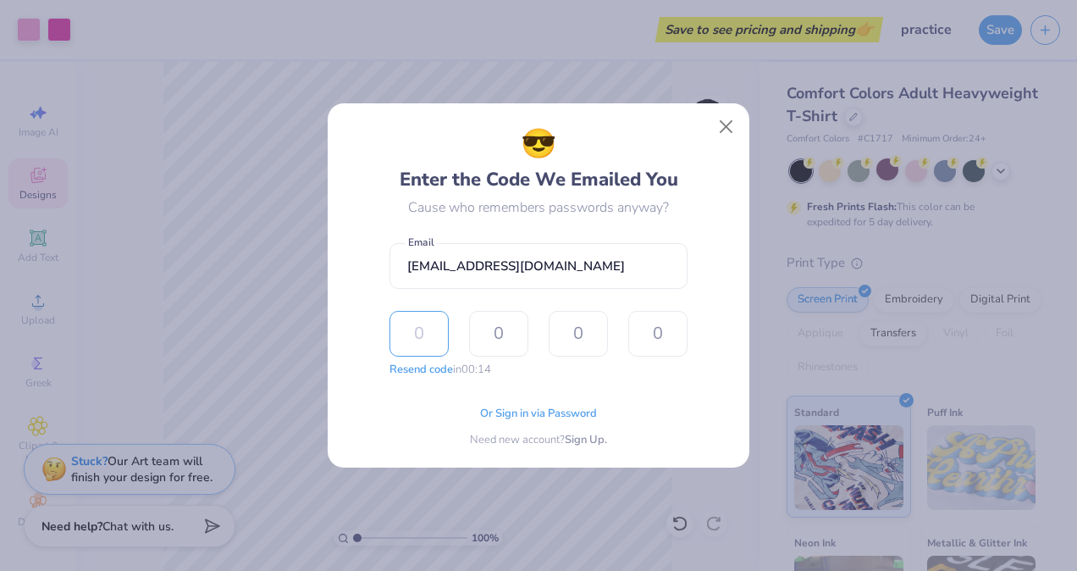
type input "9"
type input "4"
type input "5"
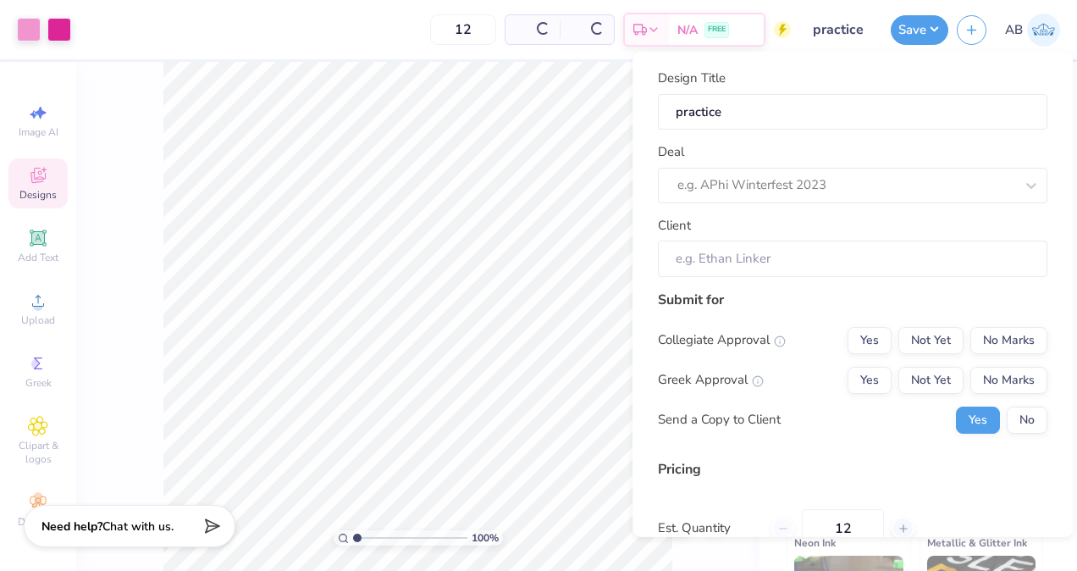
type input "$32.96"
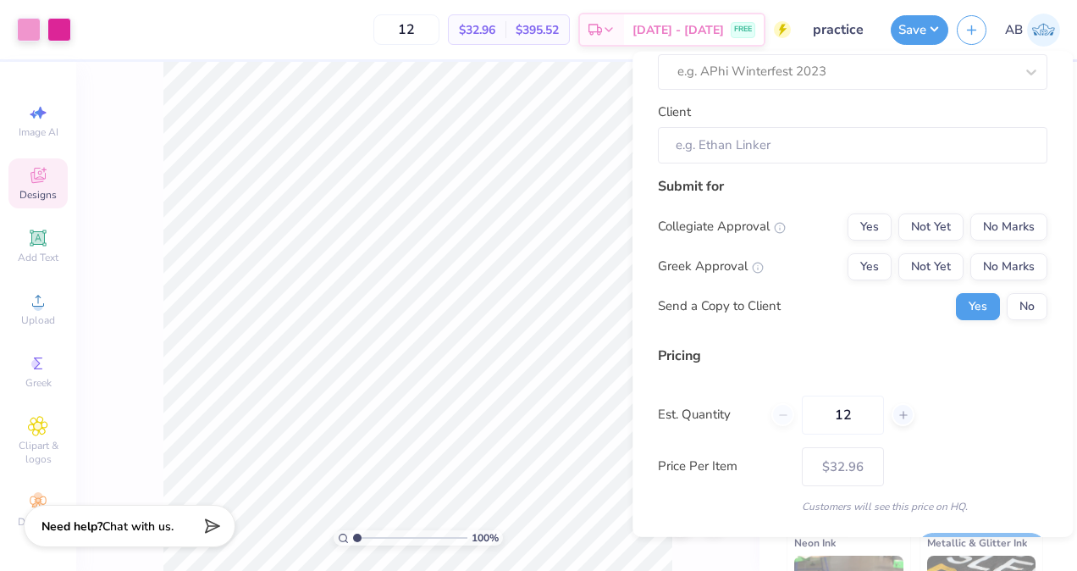
scroll to position [159, 0]
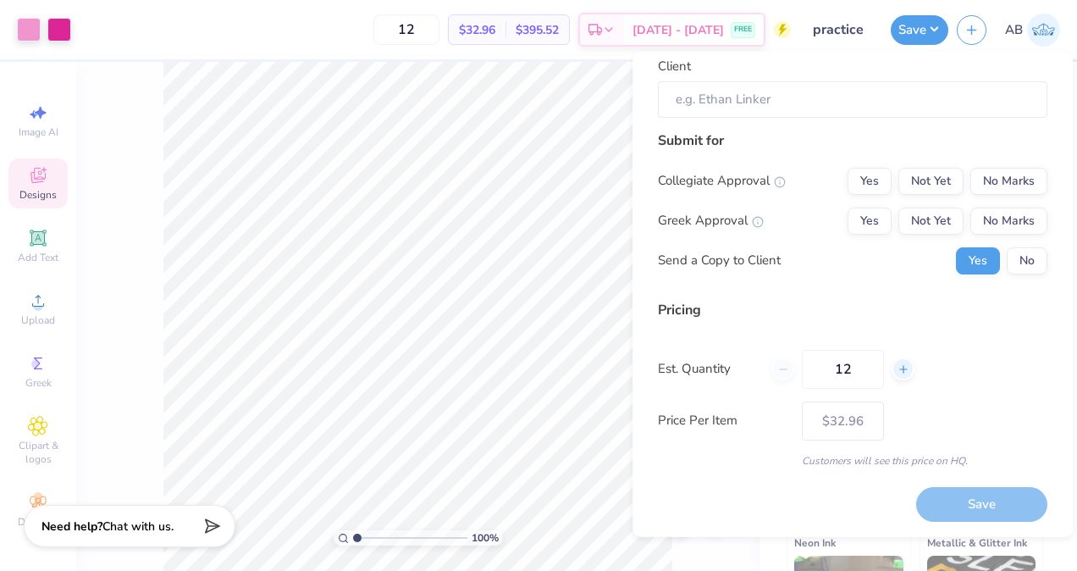
click at [900, 369] on icon at bounding box center [903, 368] width 12 height 12
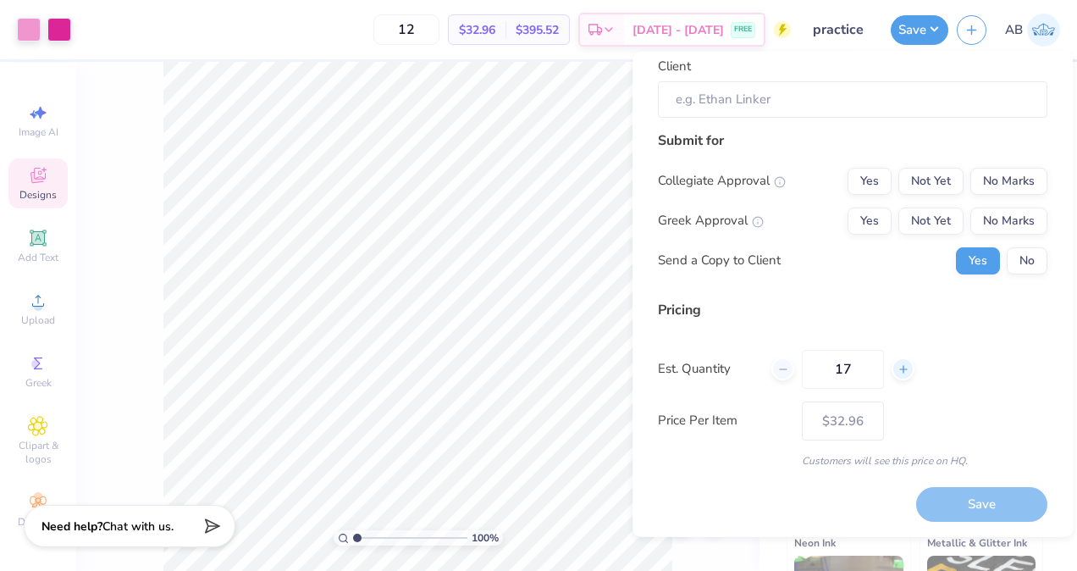
click at [900, 369] on icon at bounding box center [903, 368] width 12 height 12
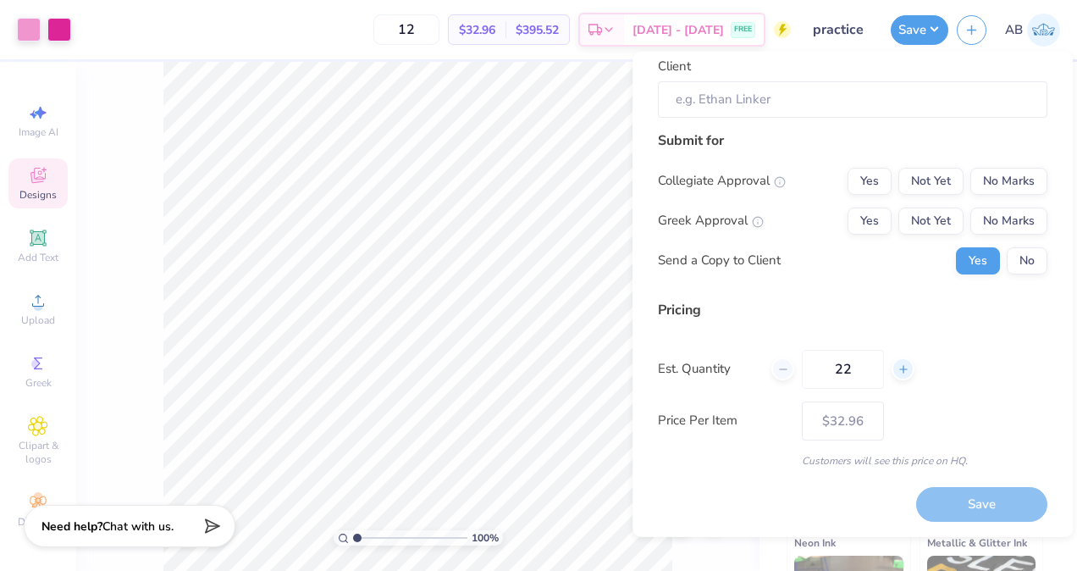
click at [900, 369] on icon at bounding box center [903, 368] width 12 height 12
type input "25"
type input "– –"
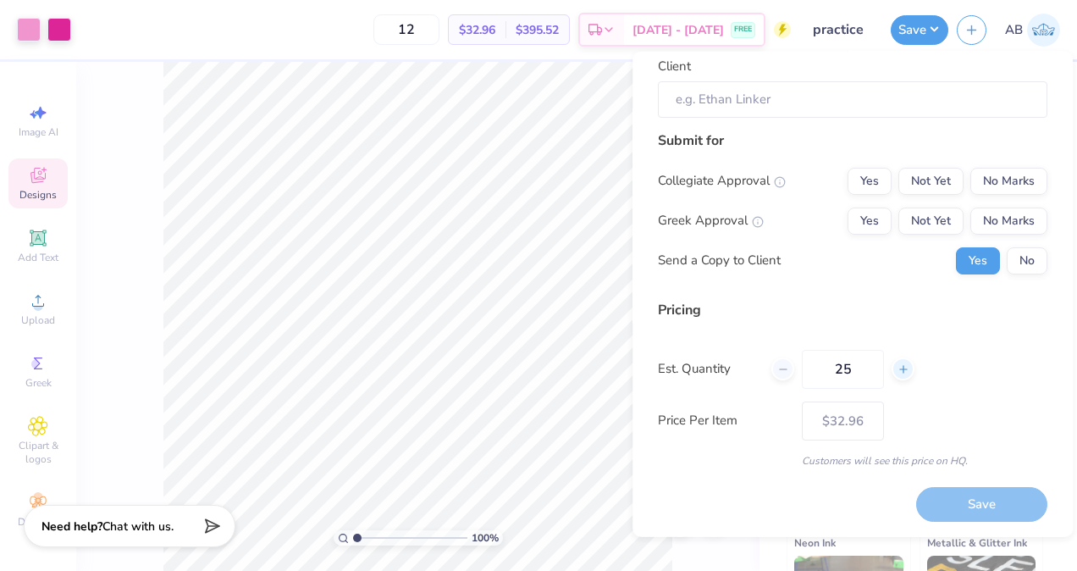
type input "25"
type input "$22.37"
click at [439, 34] on input "25" at bounding box center [406, 29] width 66 height 30
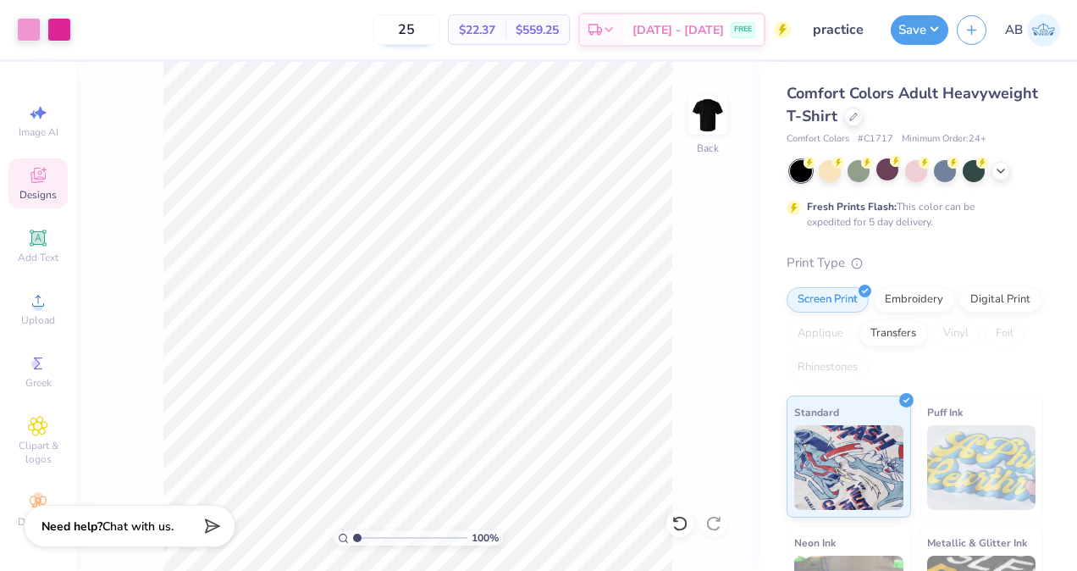
type input "2"
type input "50"
click at [821, 32] on input "practice" at bounding box center [840, 30] width 83 height 34
click at [790, 35] on icon at bounding box center [782, 29] width 17 height 17
click at [763, 24] on div "[DATE] - [DATE] FREE" at bounding box center [694, 32] width 140 height 30
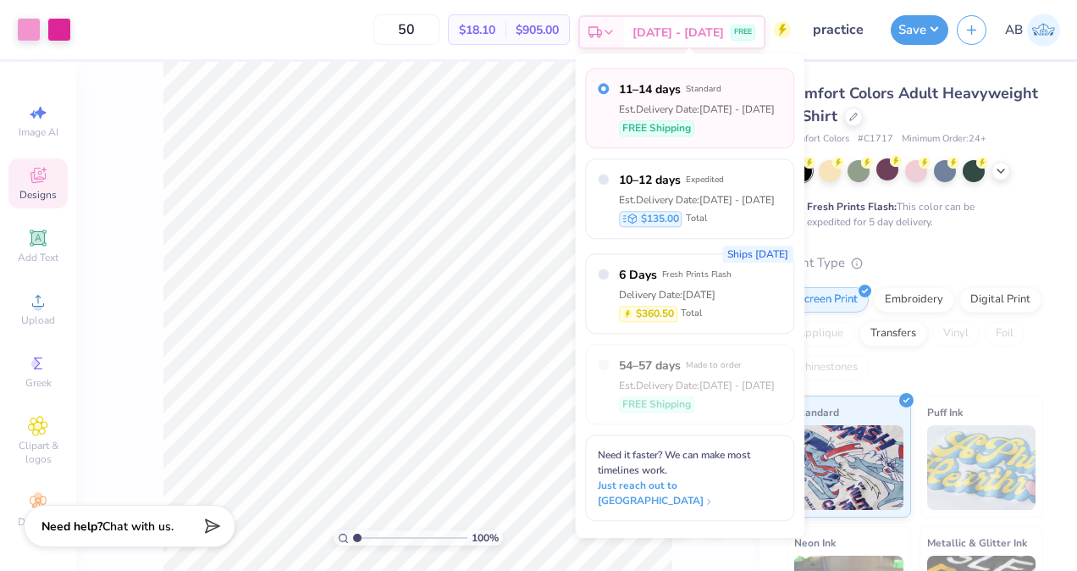
click at [741, 40] on div "FREE" at bounding box center [742, 33] width 25 height 16
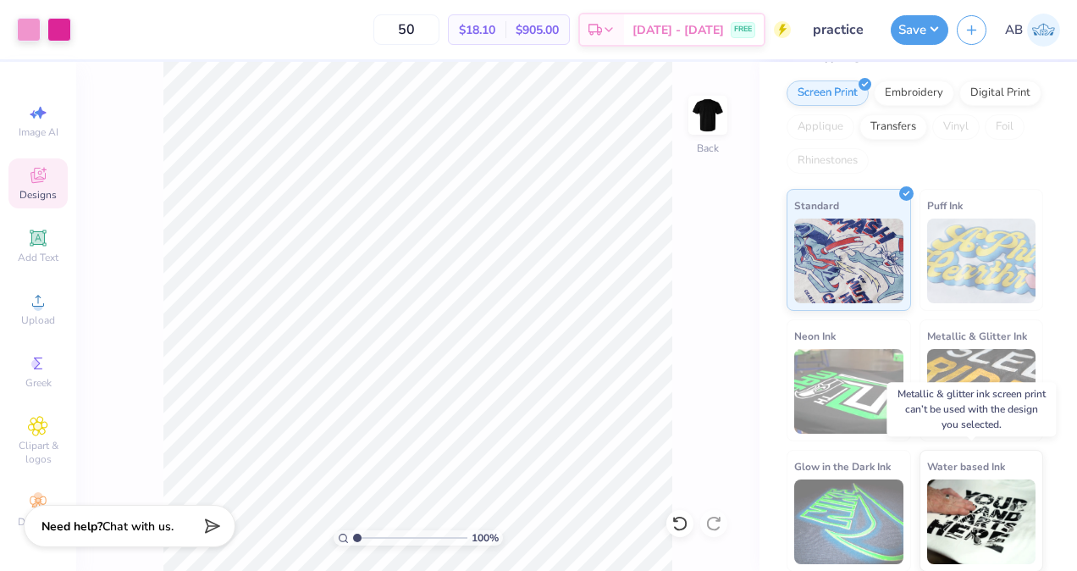
scroll to position [0, 0]
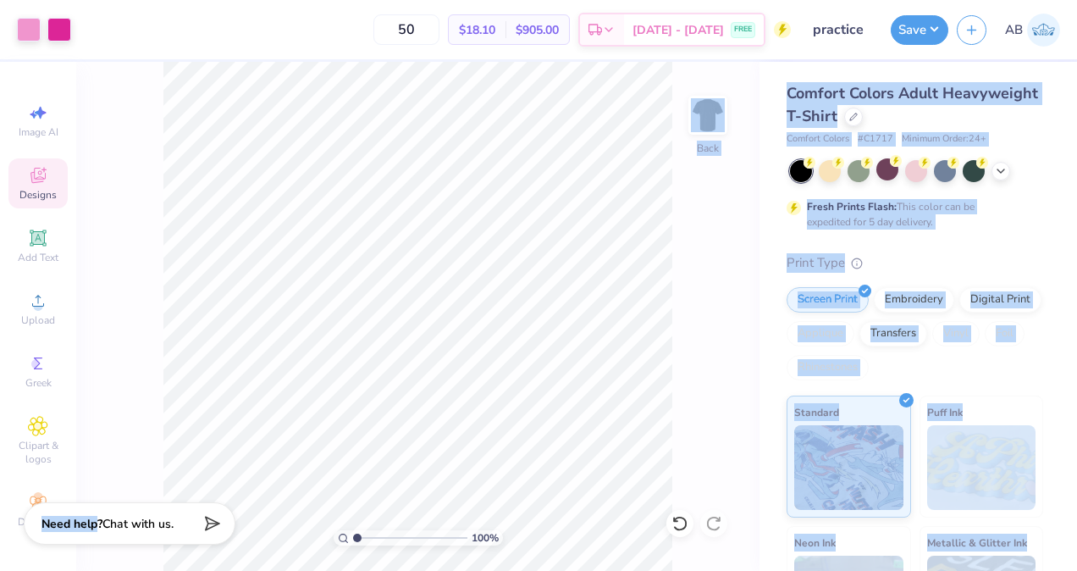
click at [432, 509] on div "Art colors 50 $18.10 Per Item $905.00 Total Est. Delivery [DATE] - [DATE] FREE …" at bounding box center [538, 285] width 1077 height 571
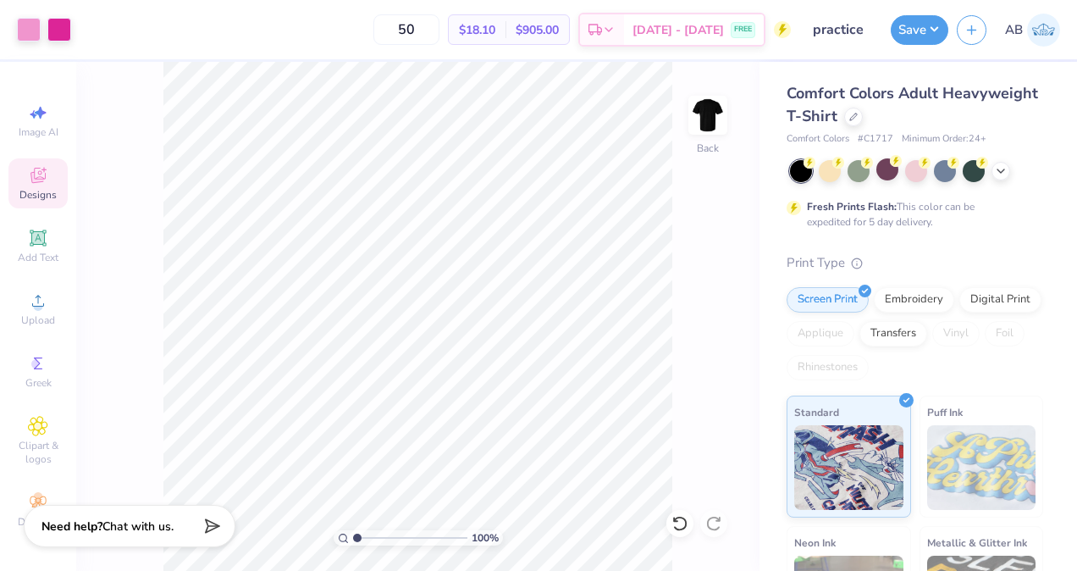
click at [78, 426] on div "100 % Back" at bounding box center [417, 316] width 683 height 509
click at [46, 503] on icon at bounding box center [38, 502] width 20 height 20
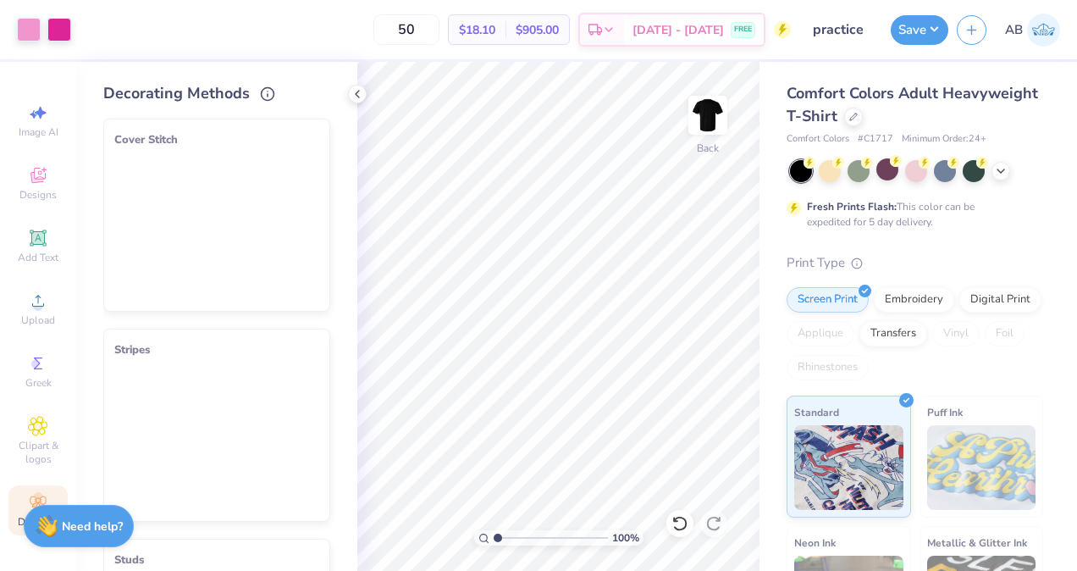
click at [46, 503] on icon at bounding box center [38, 502] width 20 height 20
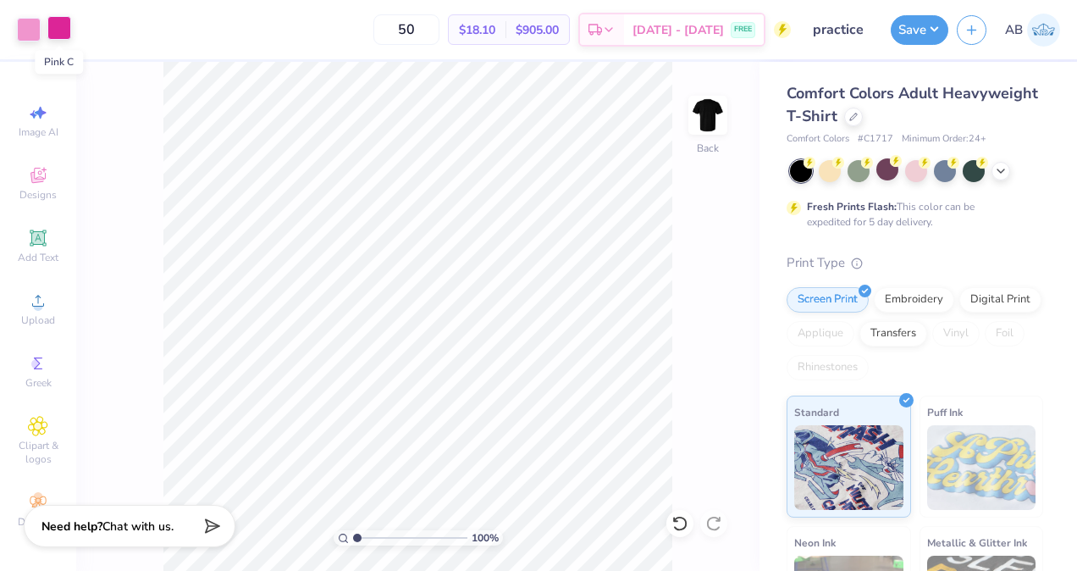
click at [58, 26] on div at bounding box center [59, 28] width 24 height 24
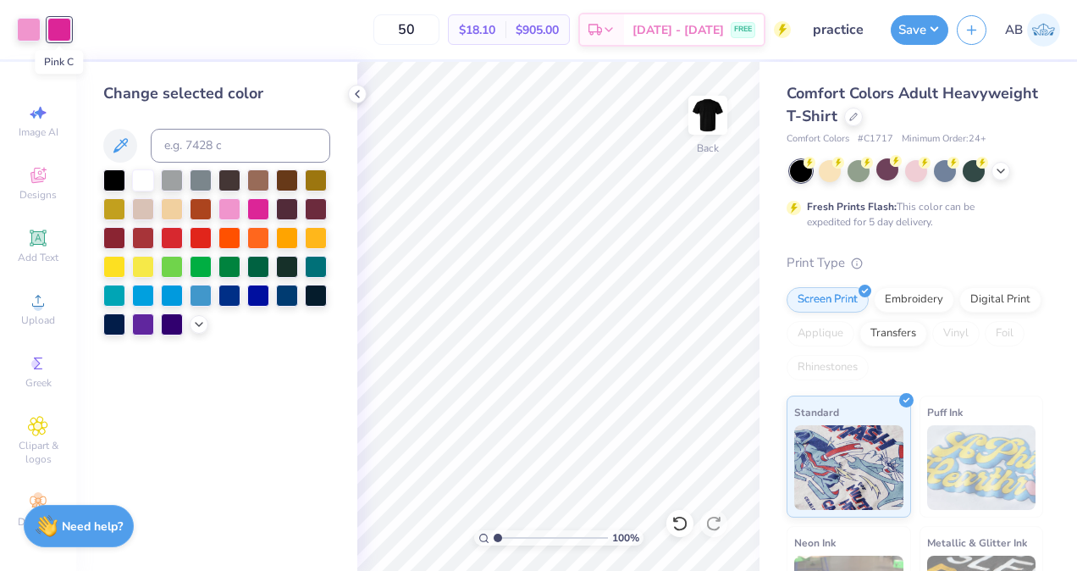
click at [50, 34] on div at bounding box center [59, 30] width 24 height 24
click at [51, 32] on div at bounding box center [59, 30] width 24 height 24
click at [38, 26] on div at bounding box center [29, 28] width 24 height 24
click at [352, 95] on icon at bounding box center [357, 94] width 14 height 14
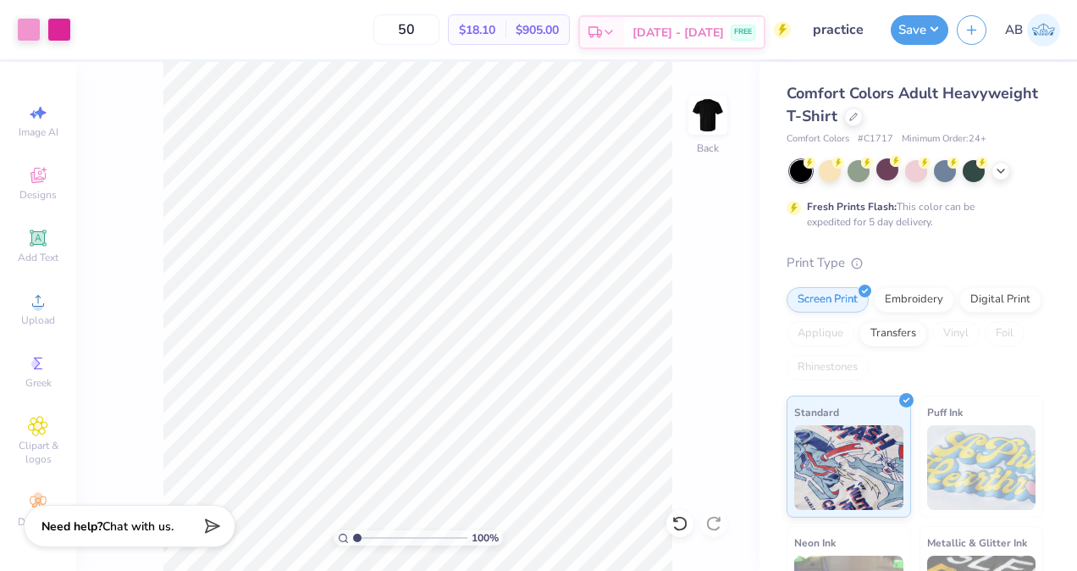
click at [602, 25] on icon at bounding box center [595, 32] width 14 height 14
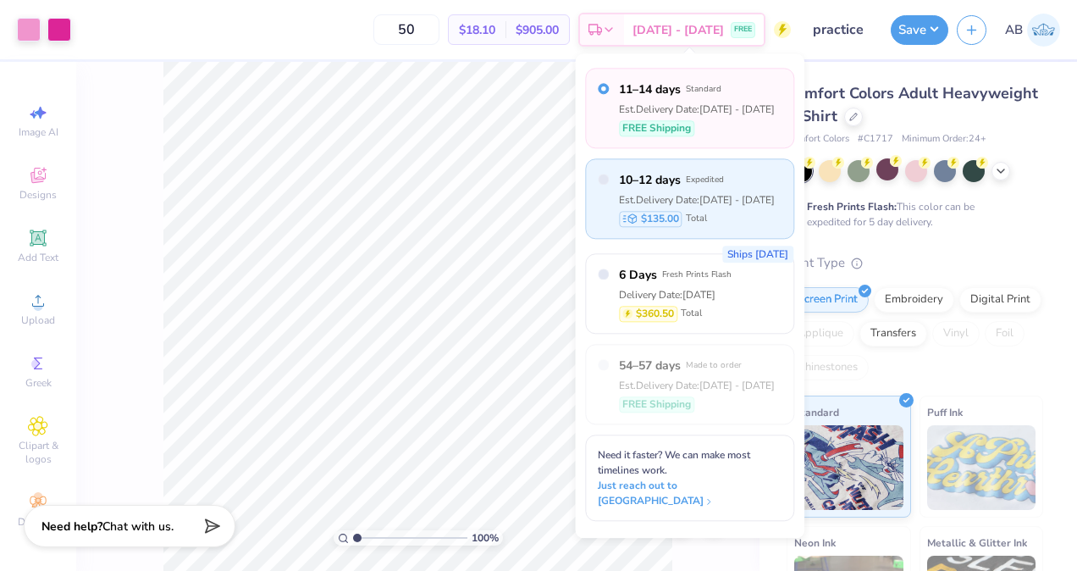
click at [617, 223] on div "10–12 days Expedited Est. Delivery Date: [DATE] - [DATE] $135.00 Total" at bounding box center [689, 198] width 209 height 80
radio input "false"
radio input "true"
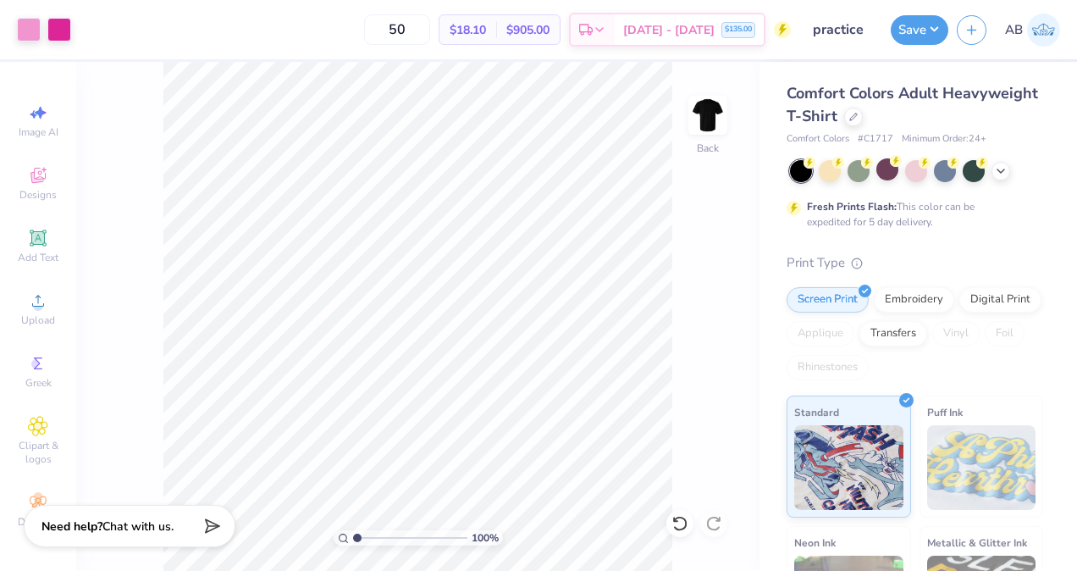
click at [92, 15] on div "50 $18.10 Per Item $905.00 Total Est. Delivery [DATE] - [DATE] $135.00" at bounding box center [435, 29] width 711 height 59
click at [1045, 28] on img at bounding box center [1043, 30] width 33 height 33
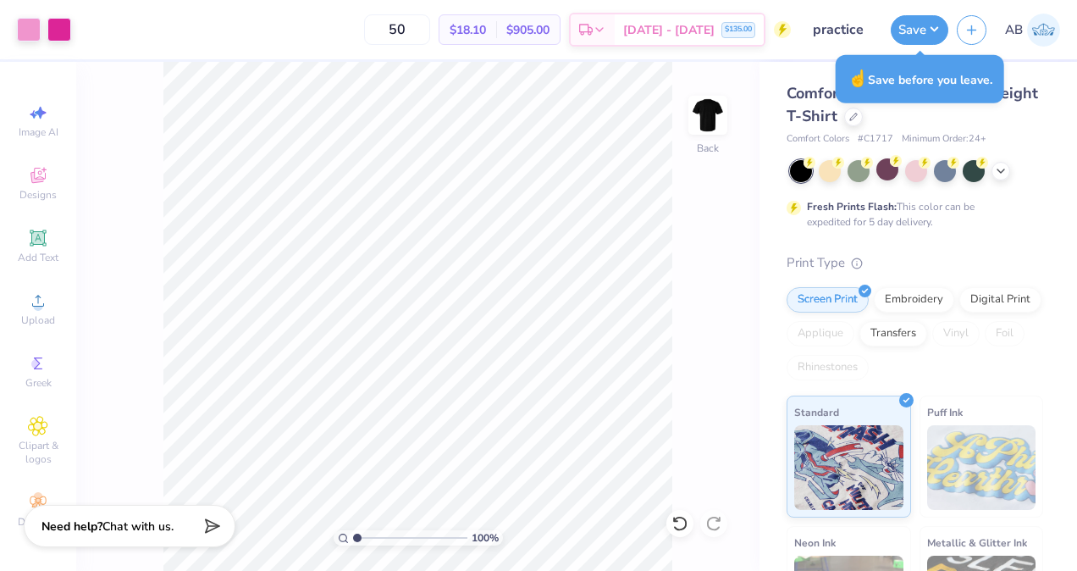
click at [1051, 32] on img at bounding box center [1043, 30] width 33 height 33
